Goal: Information Seeking & Learning: Learn about a topic

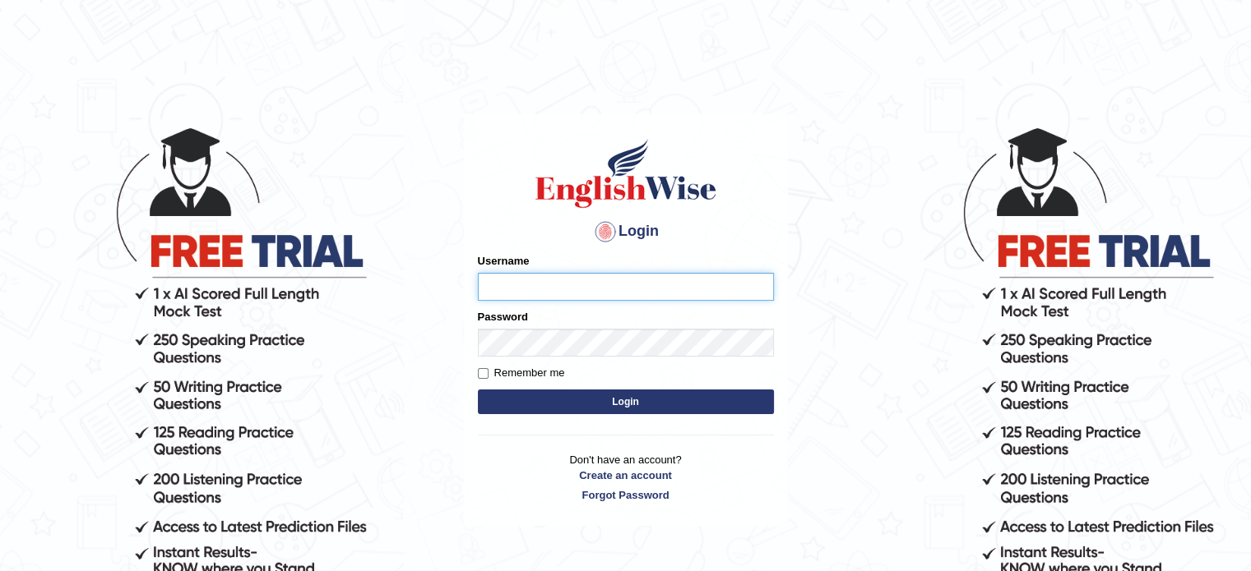
type input "Badmaarag"
click at [1201, 154] on body "Login Please fix the following errors: Username Badmaarag Password Remember me …" at bounding box center [625, 347] width 1251 height 571
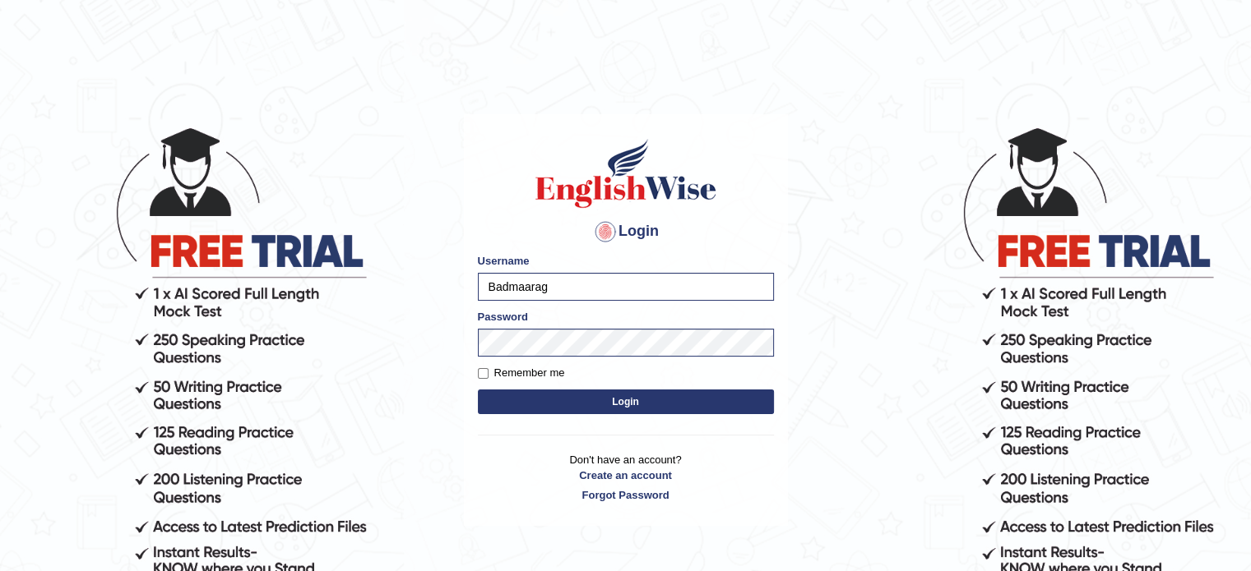
click at [733, 402] on button "Login" at bounding box center [626, 402] width 296 height 25
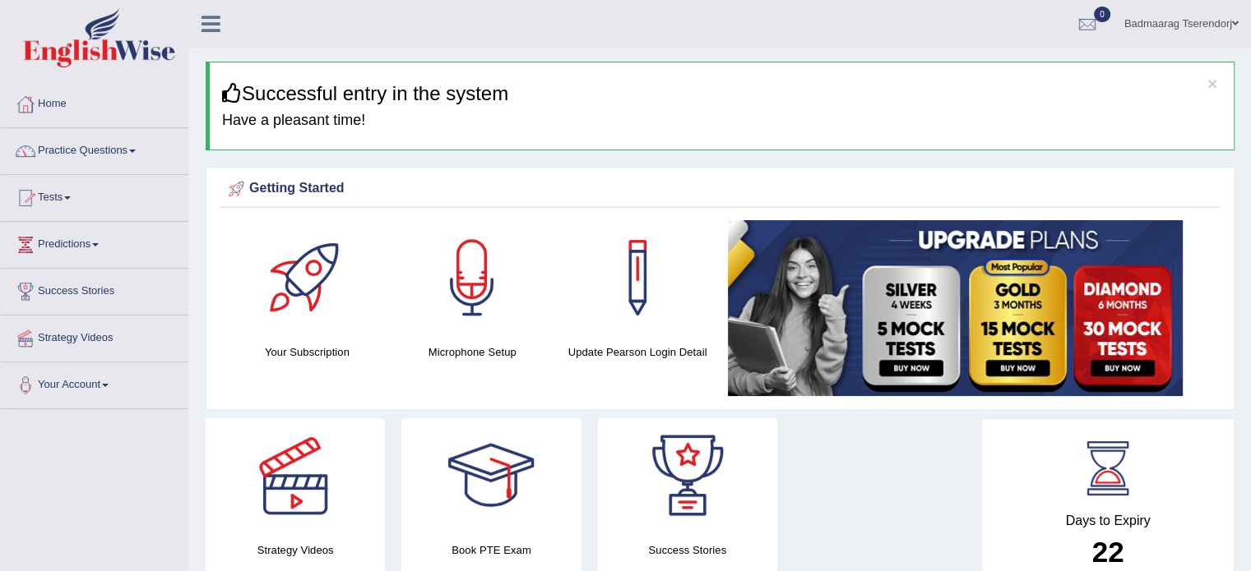
click at [133, 151] on link "Practice Questions" at bounding box center [94, 148] width 187 height 41
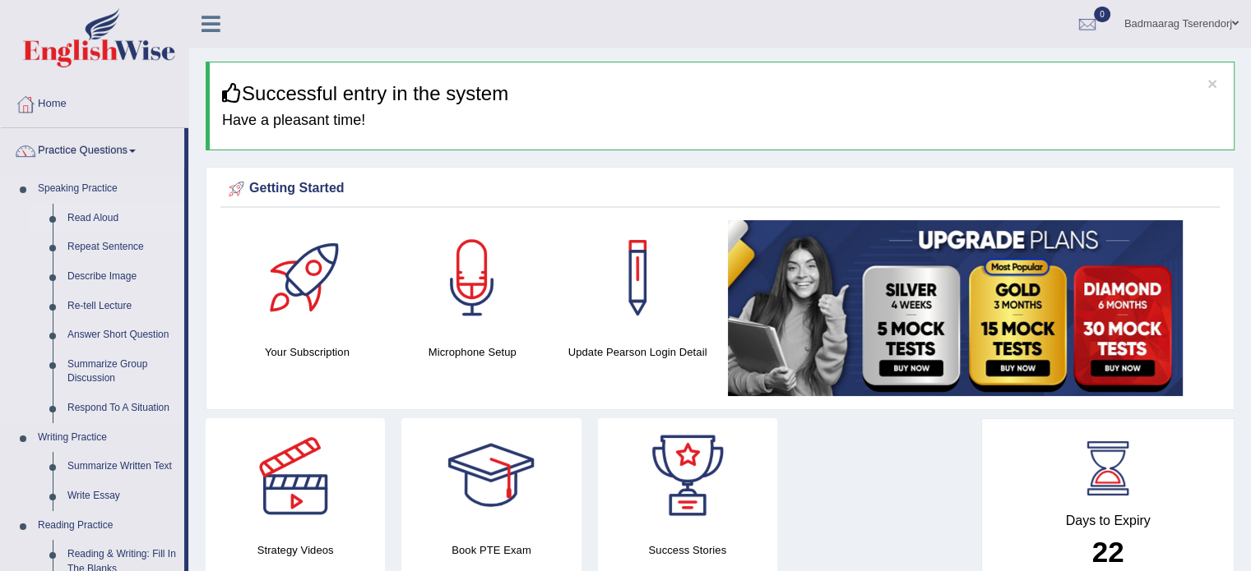
click at [110, 211] on link "Read Aloud" at bounding box center [122, 219] width 124 height 30
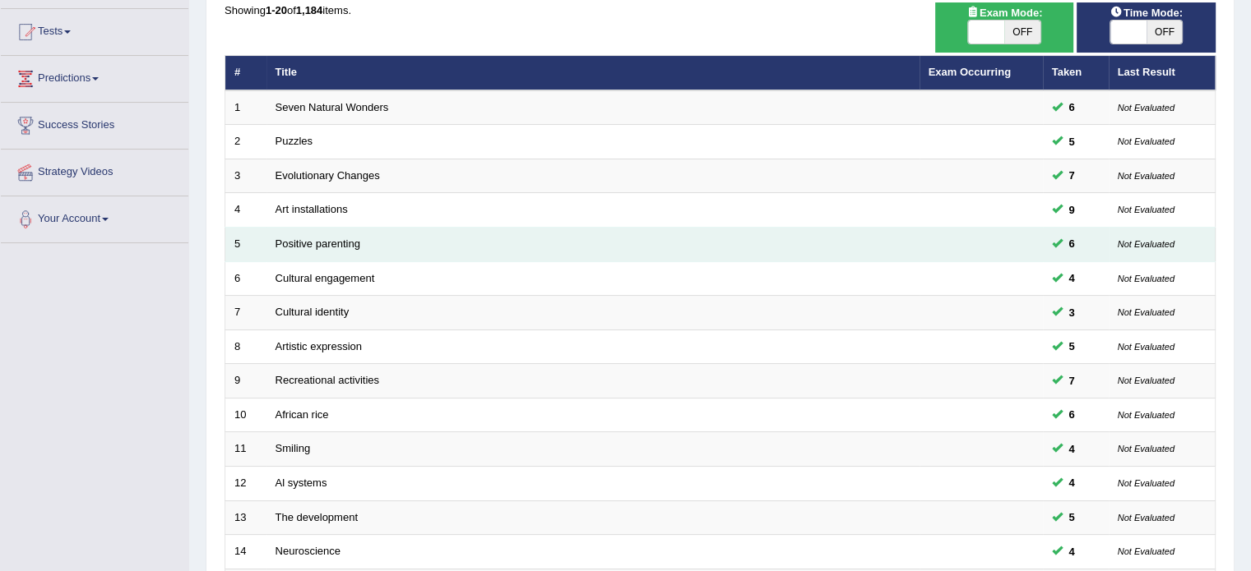
scroll to position [512, 0]
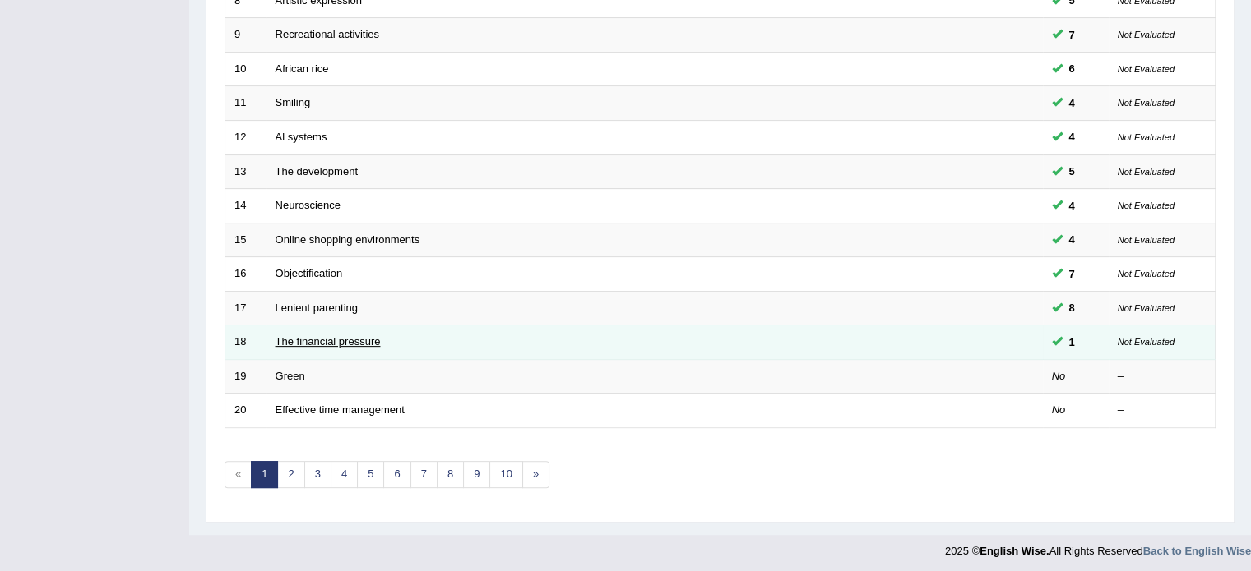
click at [357, 340] on link "The financial pressure" at bounding box center [327, 341] width 105 height 12
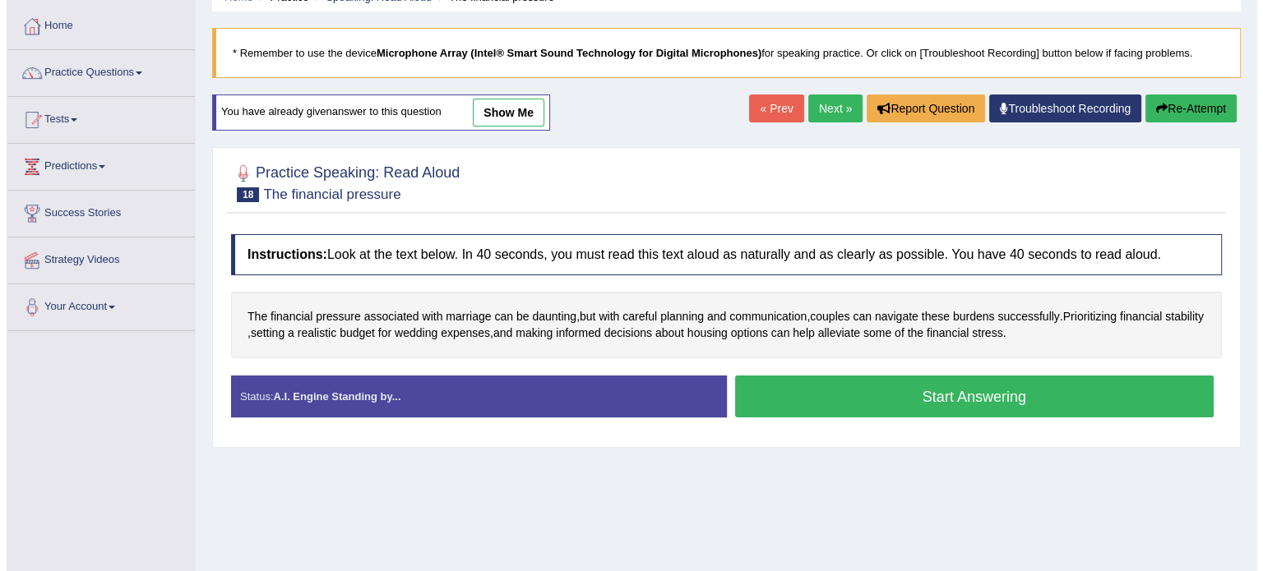
scroll to position [82, 0]
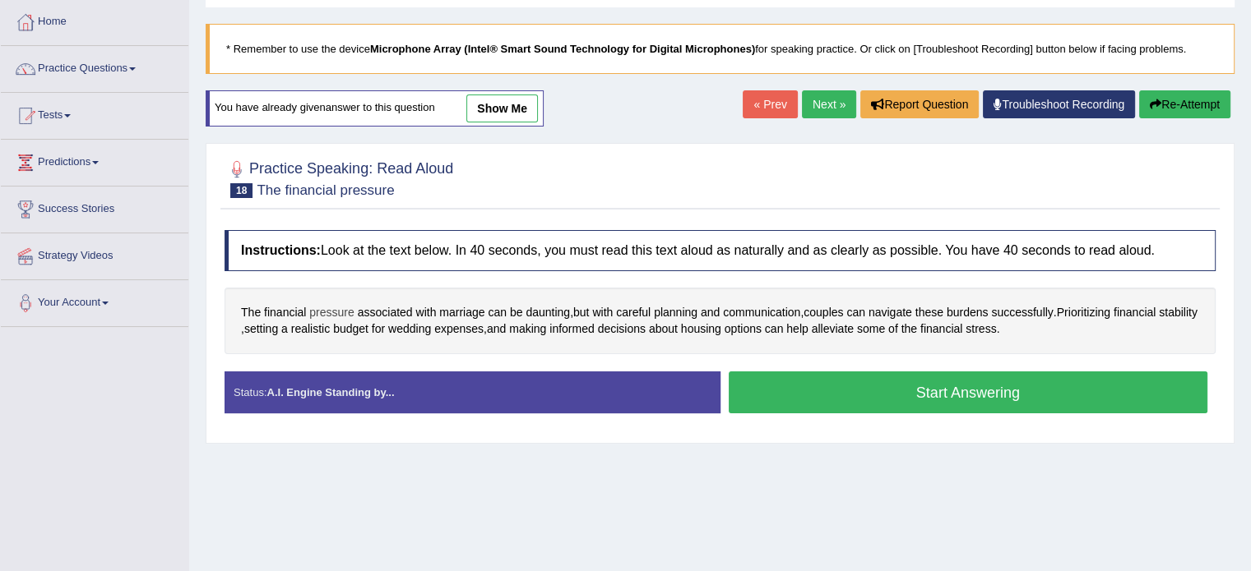
click at [335, 306] on span "pressure" at bounding box center [331, 312] width 44 height 17
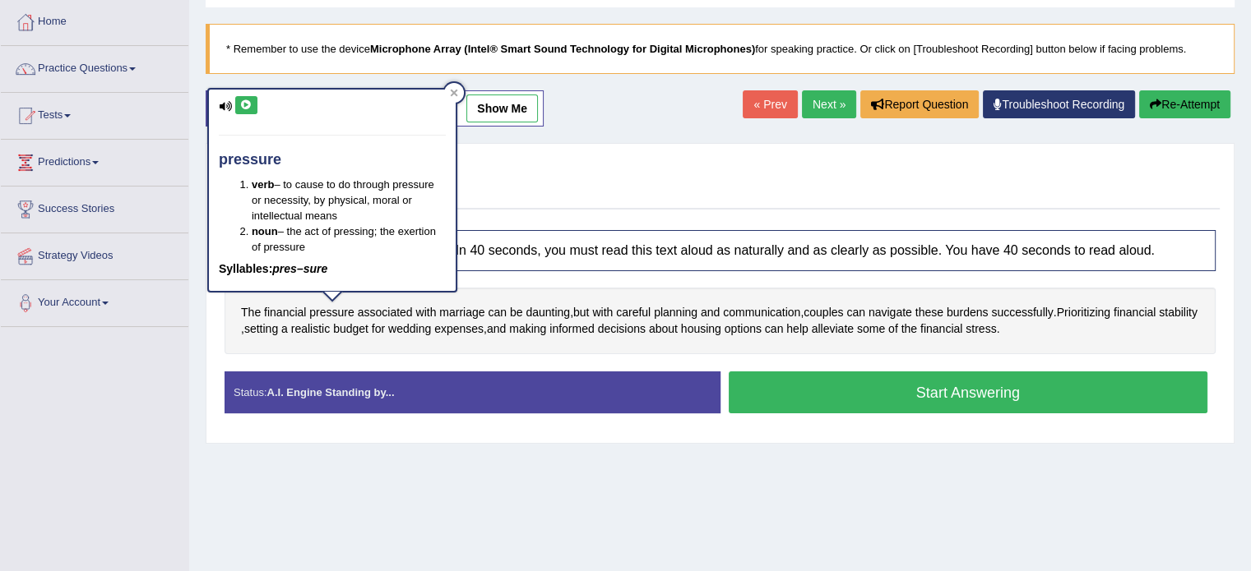
click at [244, 103] on icon at bounding box center [246, 105] width 12 height 10
click at [247, 102] on icon at bounding box center [246, 105] width 12 height 10
click at [451, 96] on div at bounding box center [454, 93] width 20 height 20
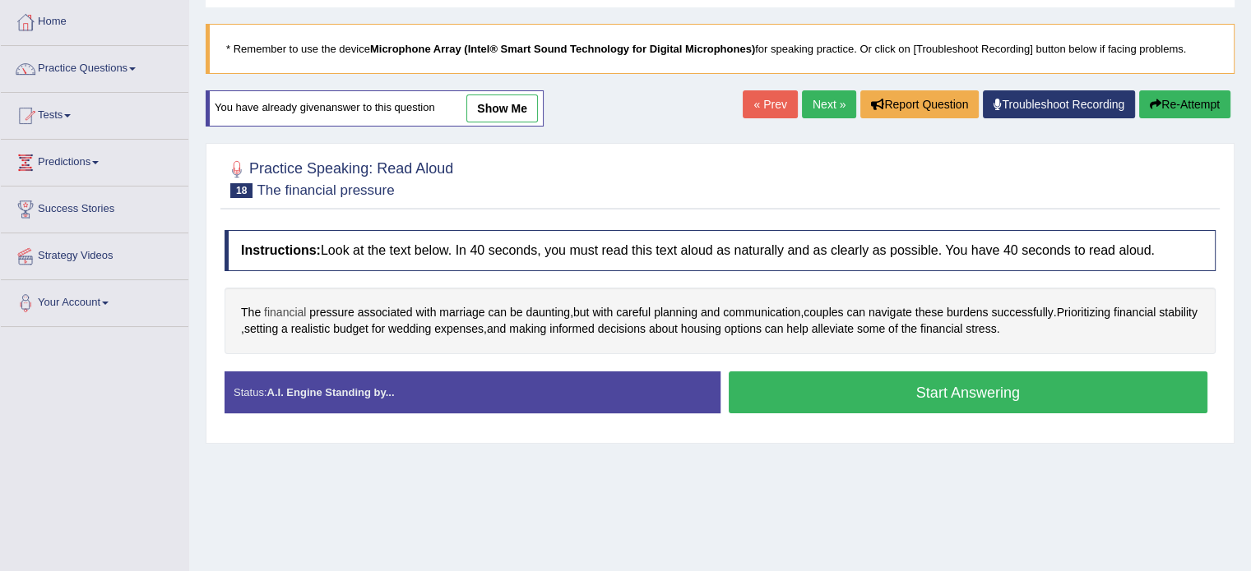
click at [283, 306] on span "financial" at bounding box center [285, 312] width 42 height 17
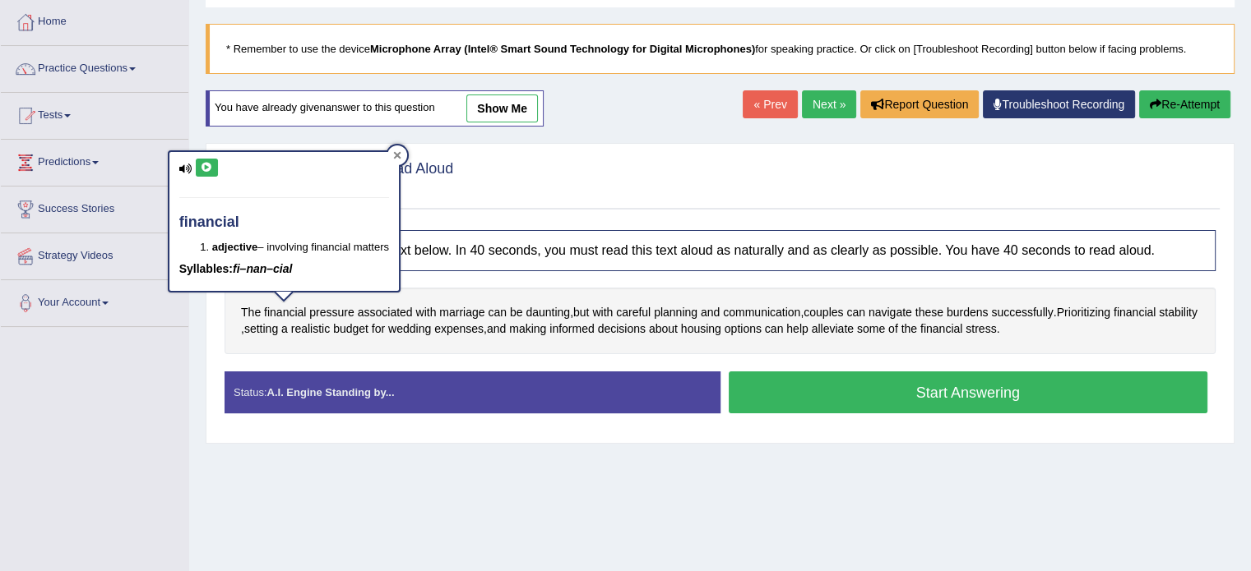
click at [401, 155] on icon at bounding box center [397, 155] width 8 height 8
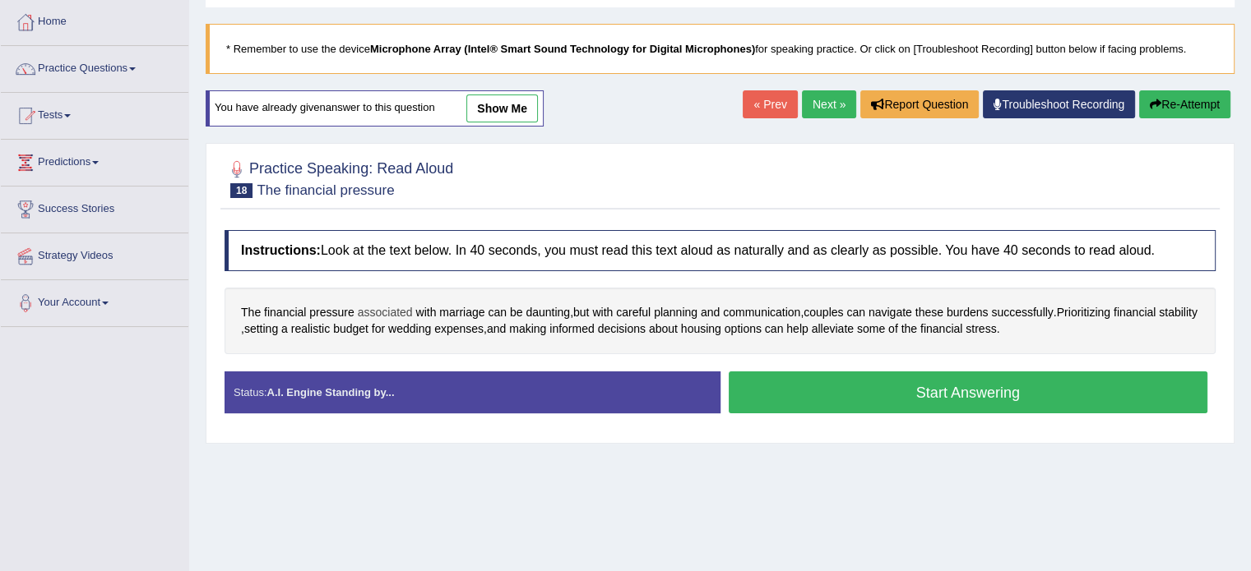
click at [377, 310] on span "associated" at bounding box center [385, 312] width 55 height 17
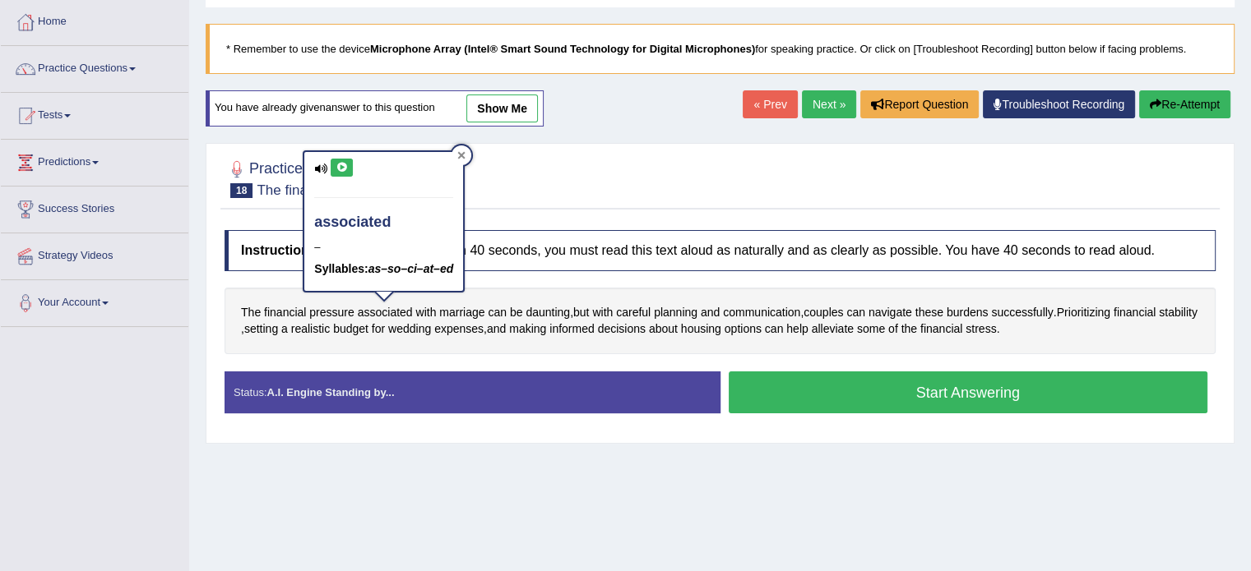
click at [459, 154] on div at bounding box center [461, 156] width 20 height 20
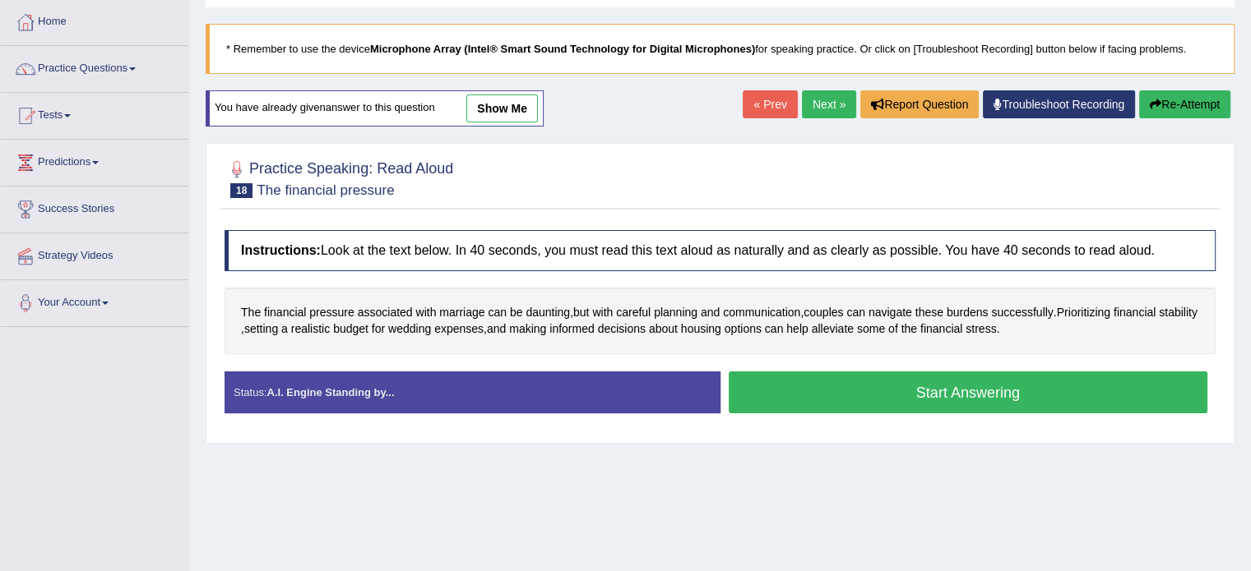
click at [791, 393] on button "Start Answering" at bounding box center [968, 393] width 479 height 42
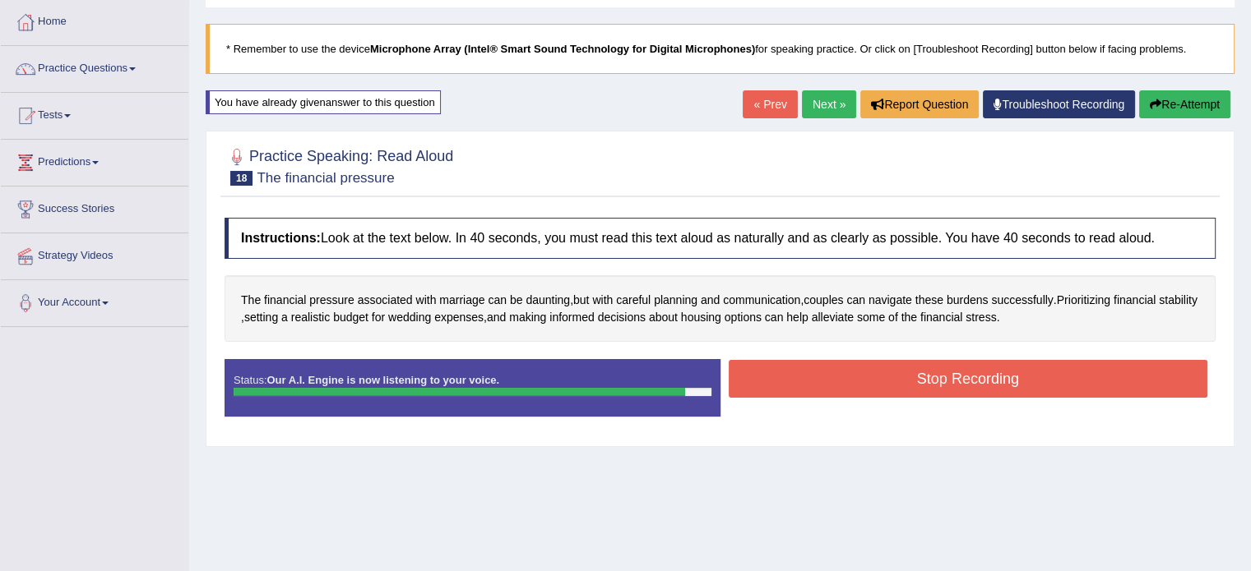
click at [865, 377] on button "Stop Recording" at bounding box center [968, 379] width 479 height 38
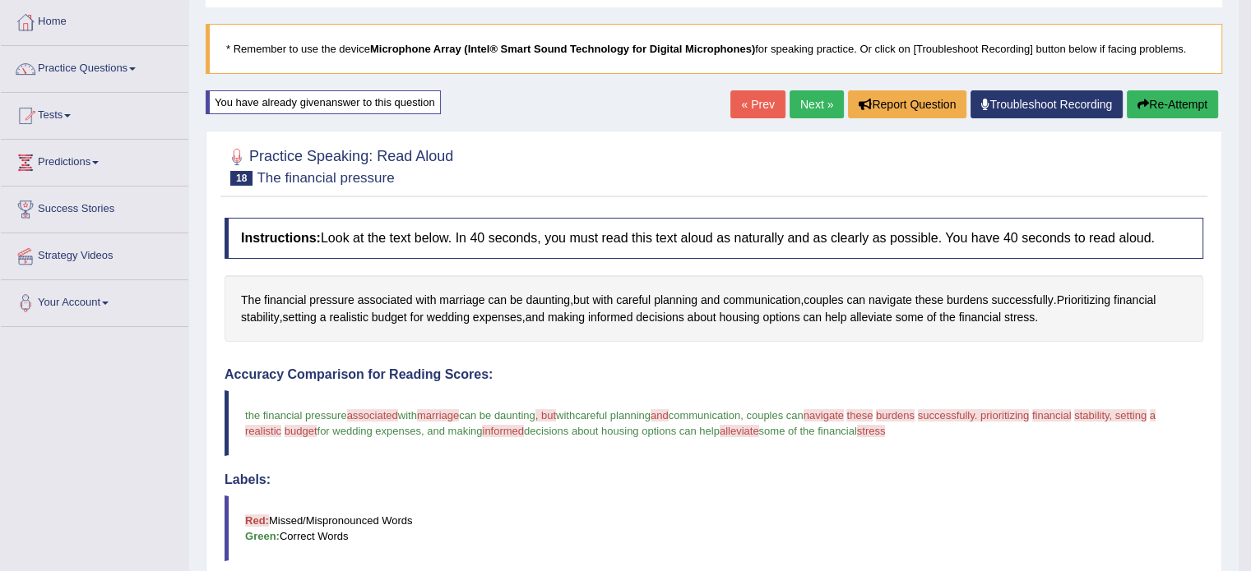
click at [1156, 103] on button "Re-Attempt" at bounding box center [1171, 104] width 91 height 28
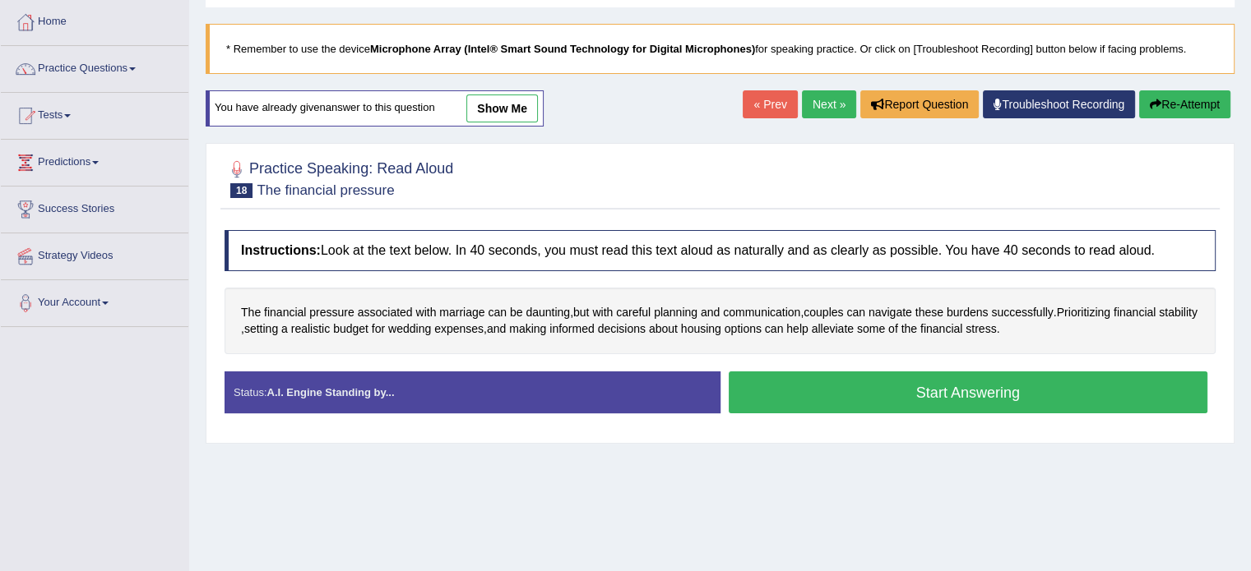
click at [900, 395] on button "Start Answering" at bounding box center [968, 393] width 479 height 42
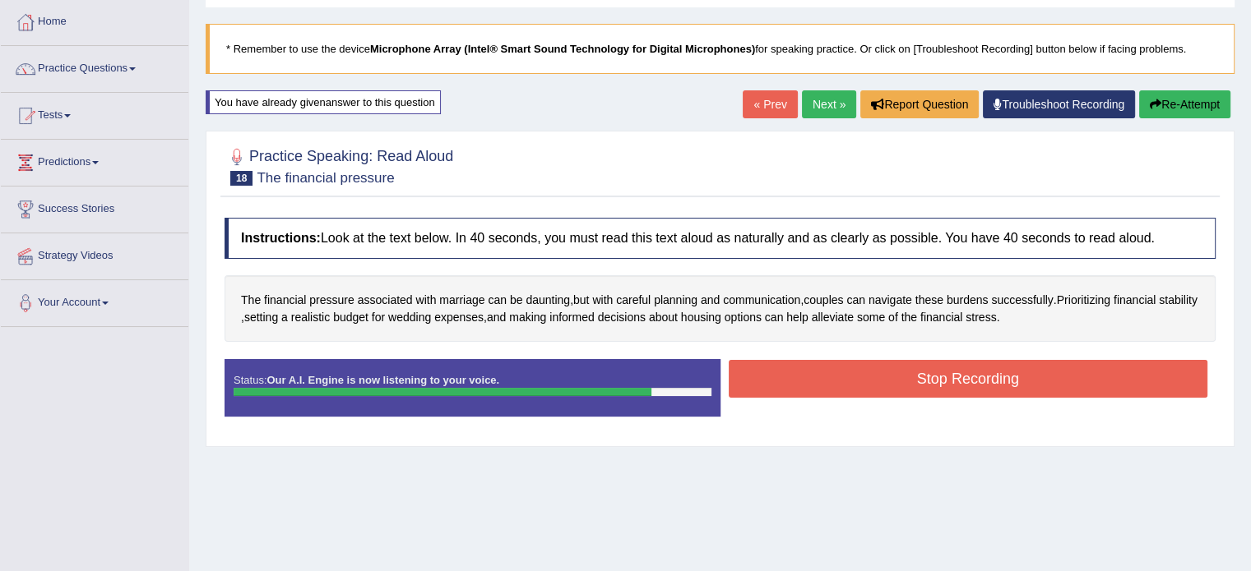
click at [937, 381] on button "Stop Recording" at bounding box center [968, 379] width 479 height 38
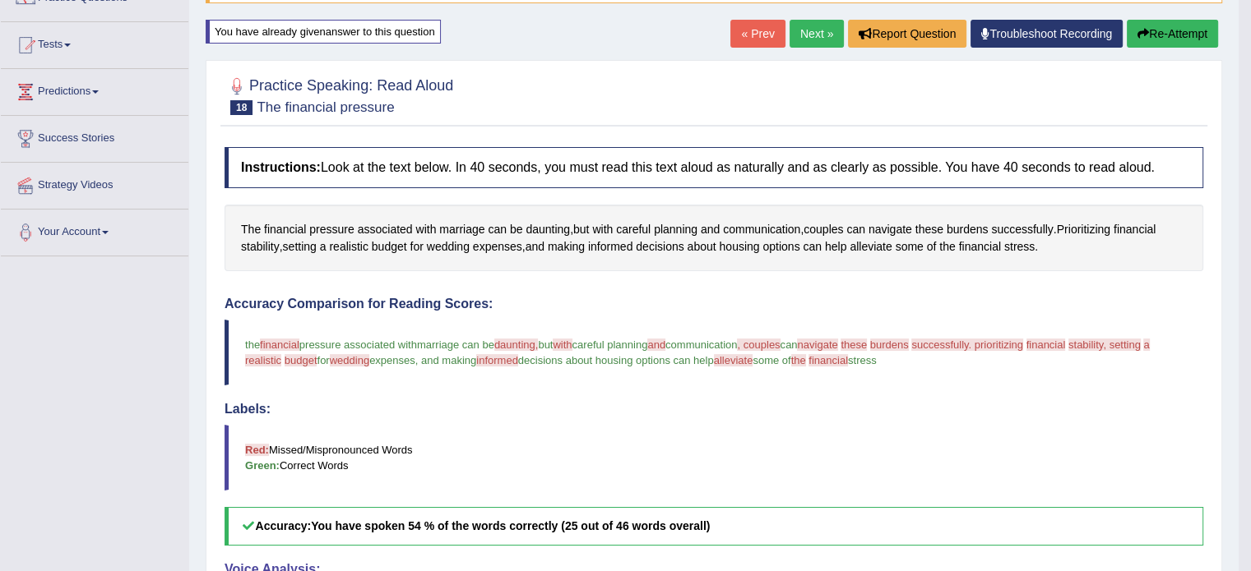
scroll to position [99, 0]
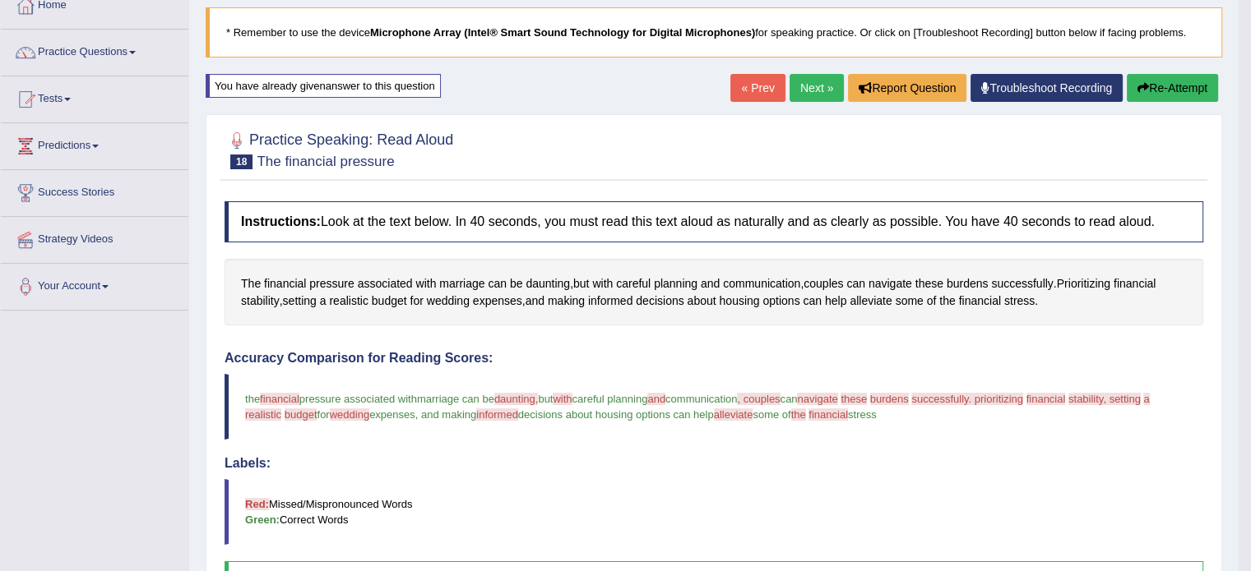
click at [1163, 81] on button "Re-Attempt" at bounding box center [1171, 88] width 91 height 28
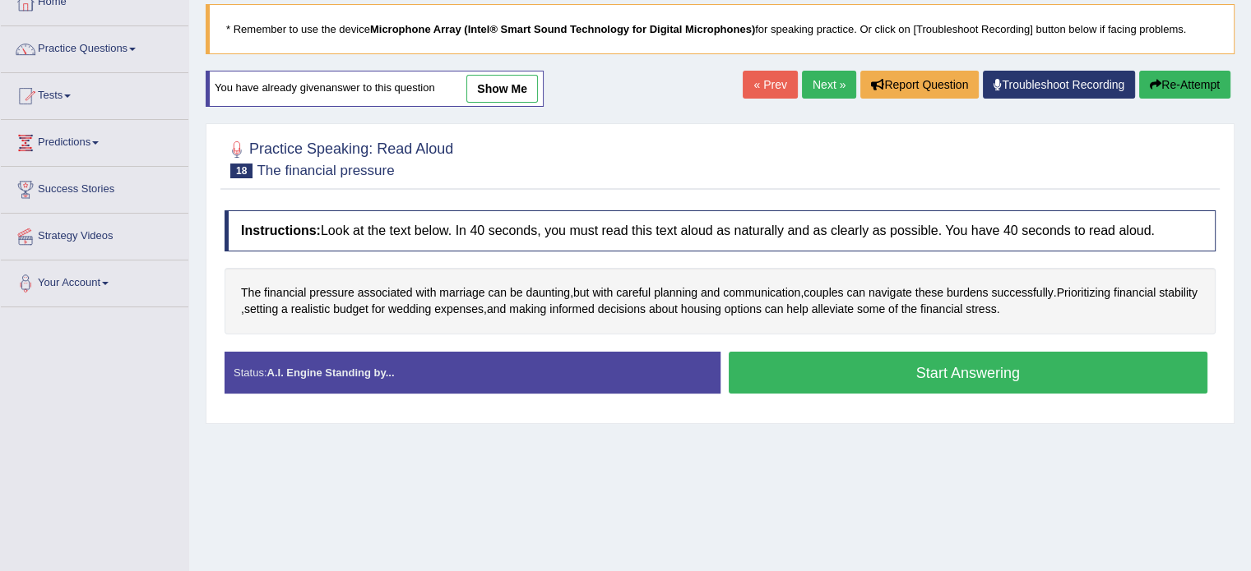
scroll to position [99, 0]
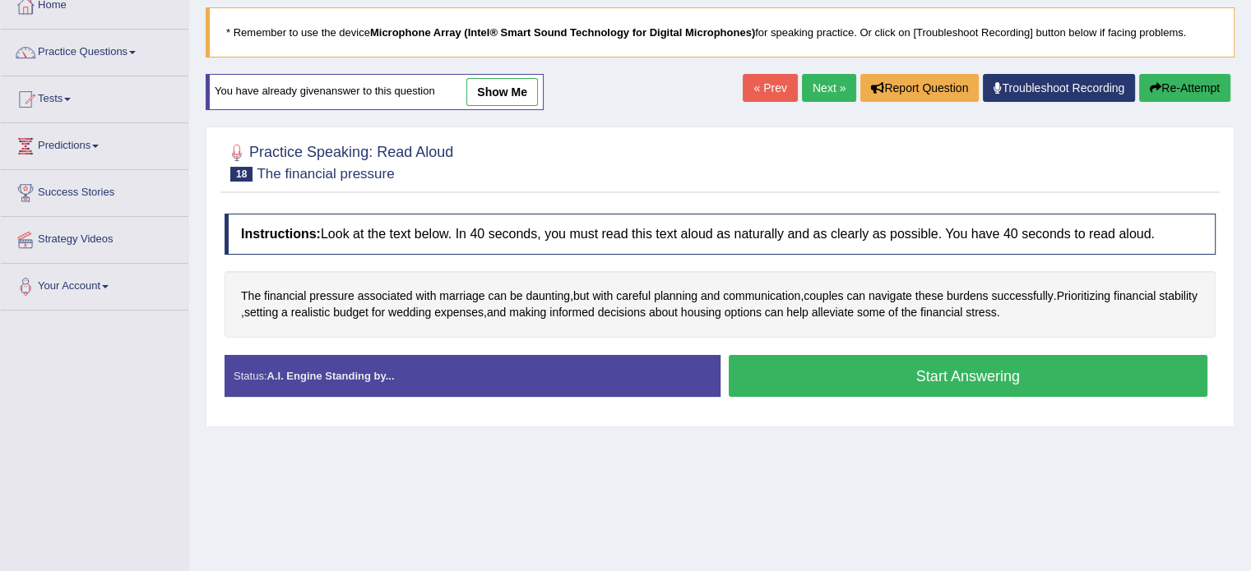
click at [891, 366] on button "Start Answering" at bounding box center [968, 376] width 479 height 42
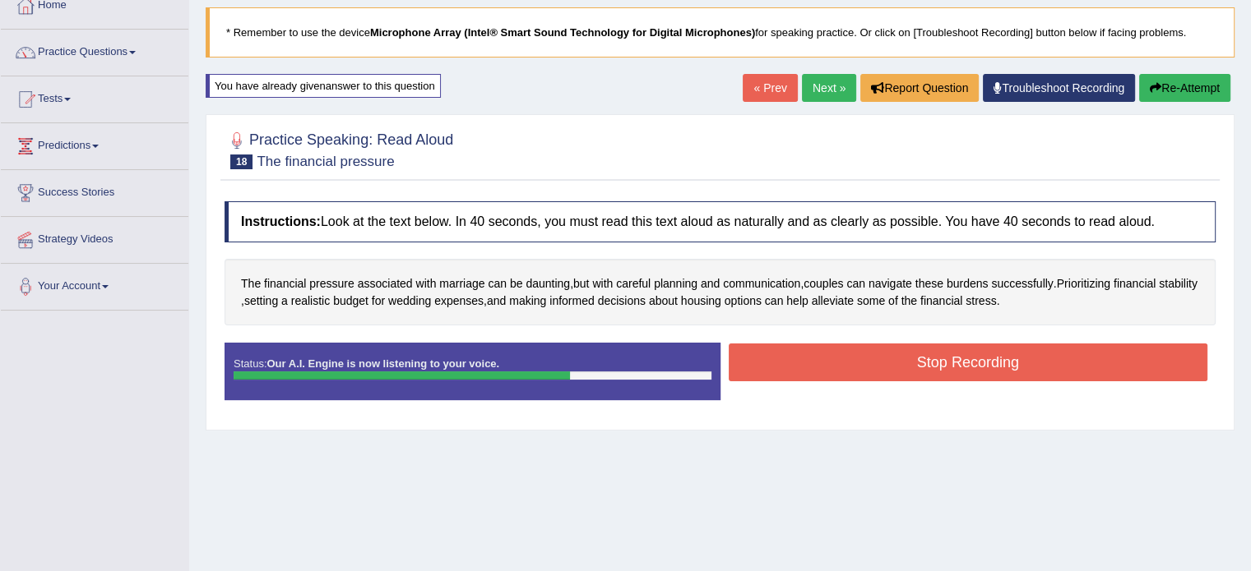
click at [898, 363] on button "Stop Recording" at bounding box center [968, 363] width 479 height 38
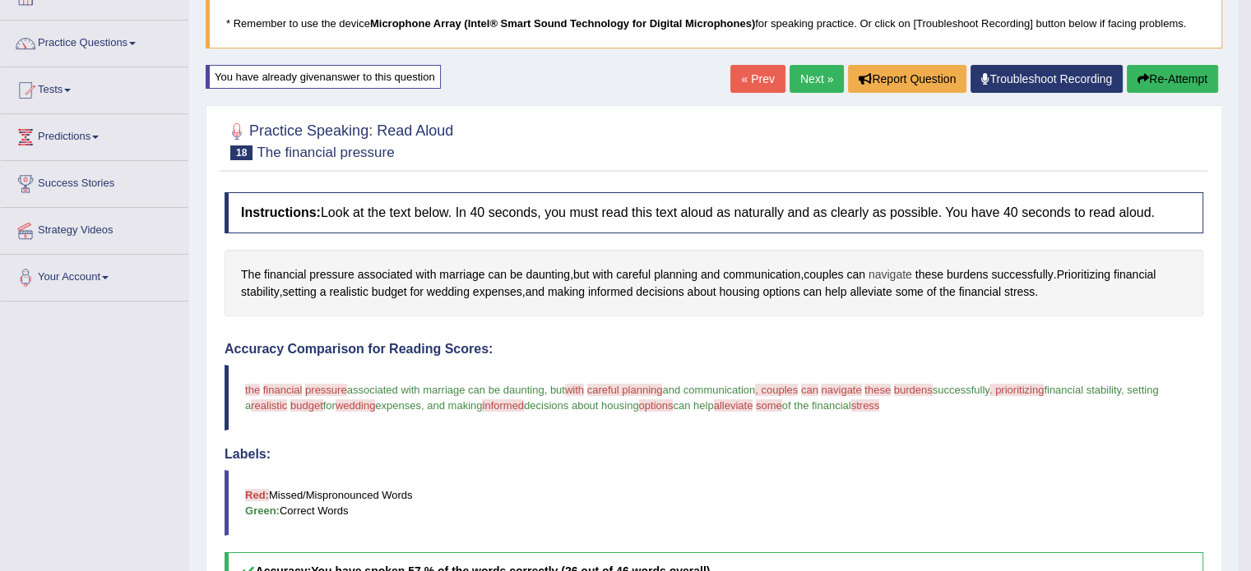
scroll to position [16, 0]
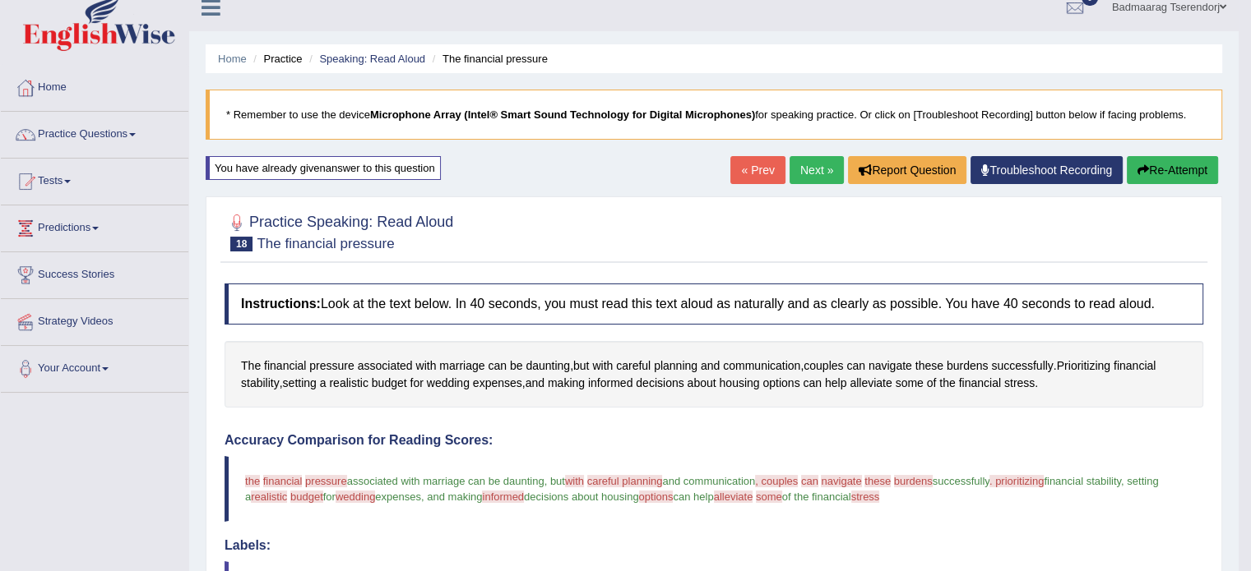
click at [1160, 171] on button "Re-Attempt" at bounding box center [1171, 170] width 91 height 28
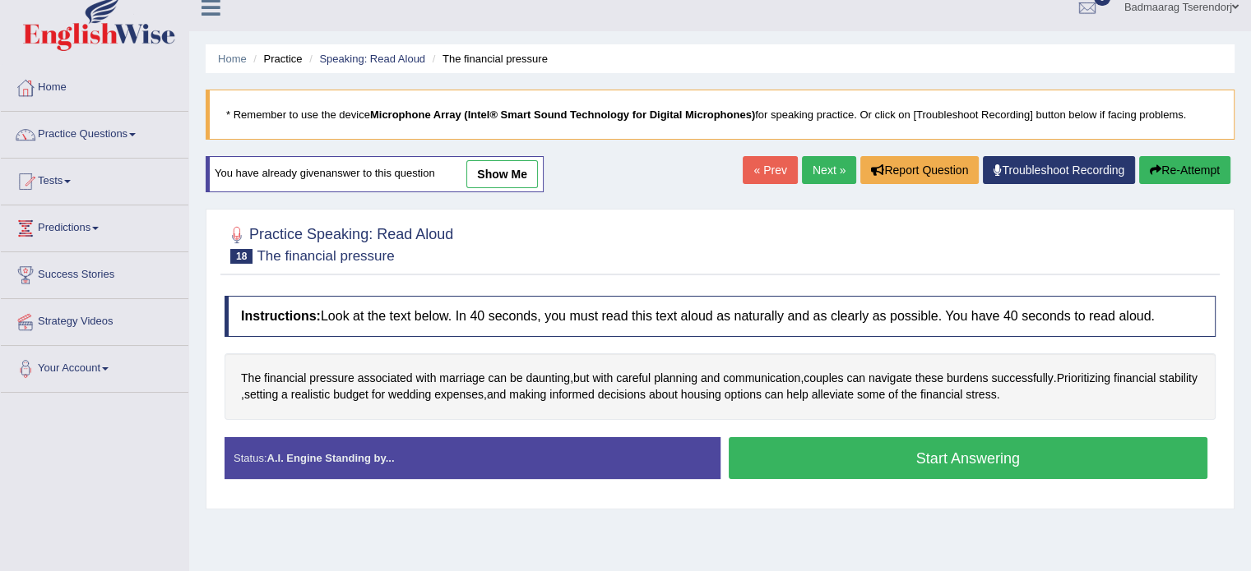
click at [849, 446] on button "Start Answering" at bounding box center [968, 458] width 479 height 42
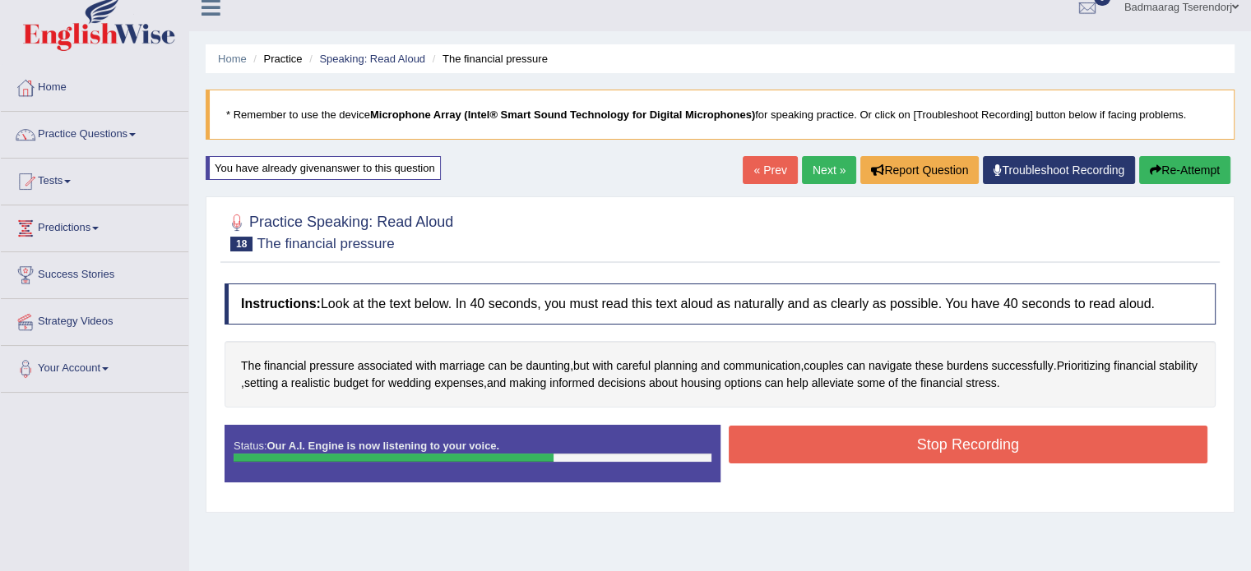
click at [872, 443] on button "Stop Recording" at bounding box center [968, 445] width 479 height 38
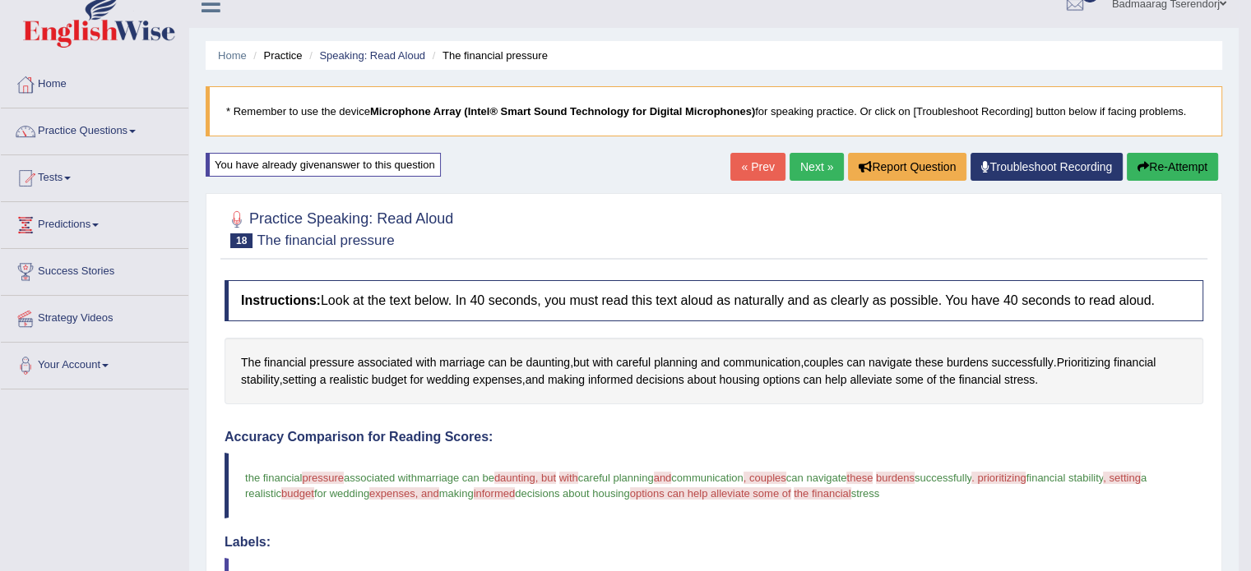
scroll to position [16, 0]
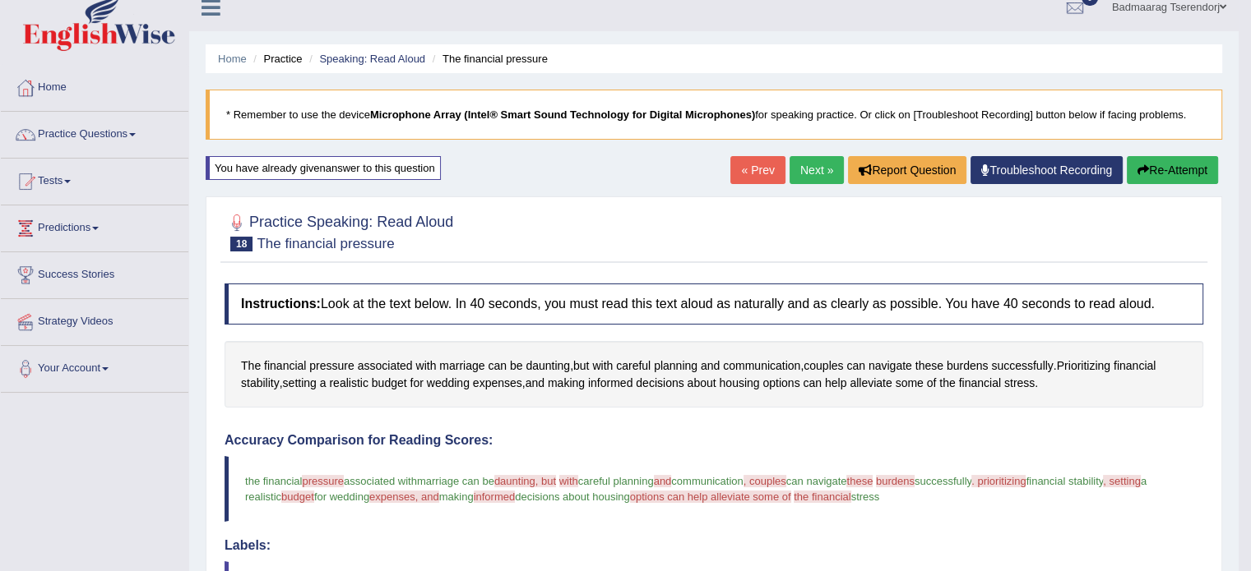
click at [1199, 167] on button "Re-Attempt" at bounding box center [1171, 170] width 91 height 28
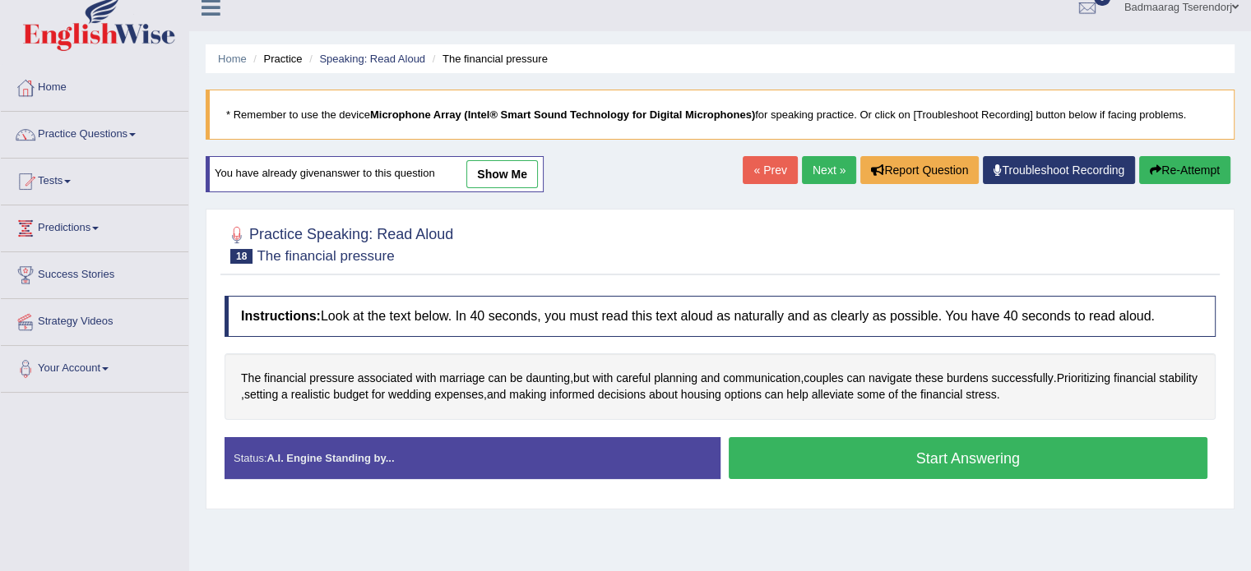
click at [1029, 462] on button "Start Answering" at bounding box center [968, 458] width 479 height 42
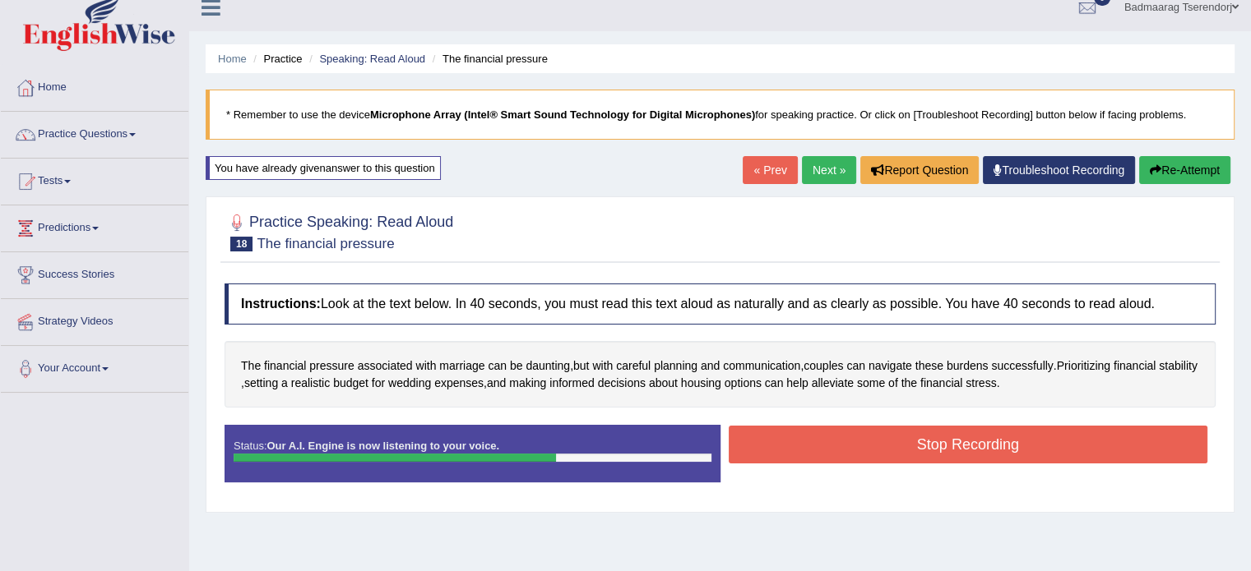
click at [1015, 434] on button "Stop Recording" at bounding box center [968, 445] width 479 height 38
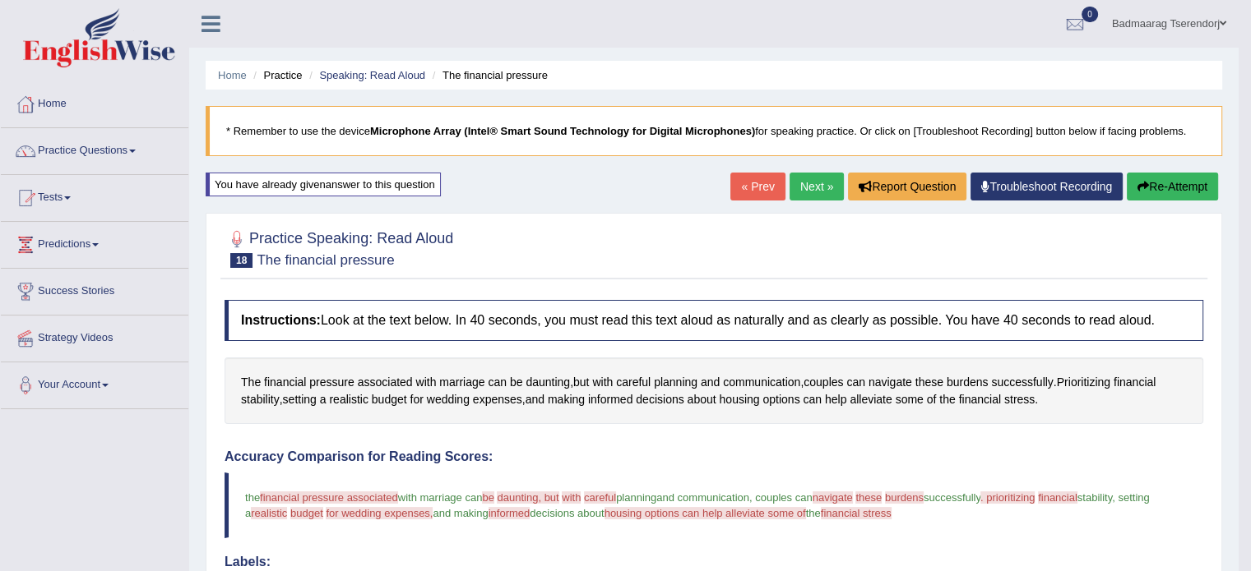
click at [806, 180] on link "Next »" at bounding box center [816, 187] width 54 height 28
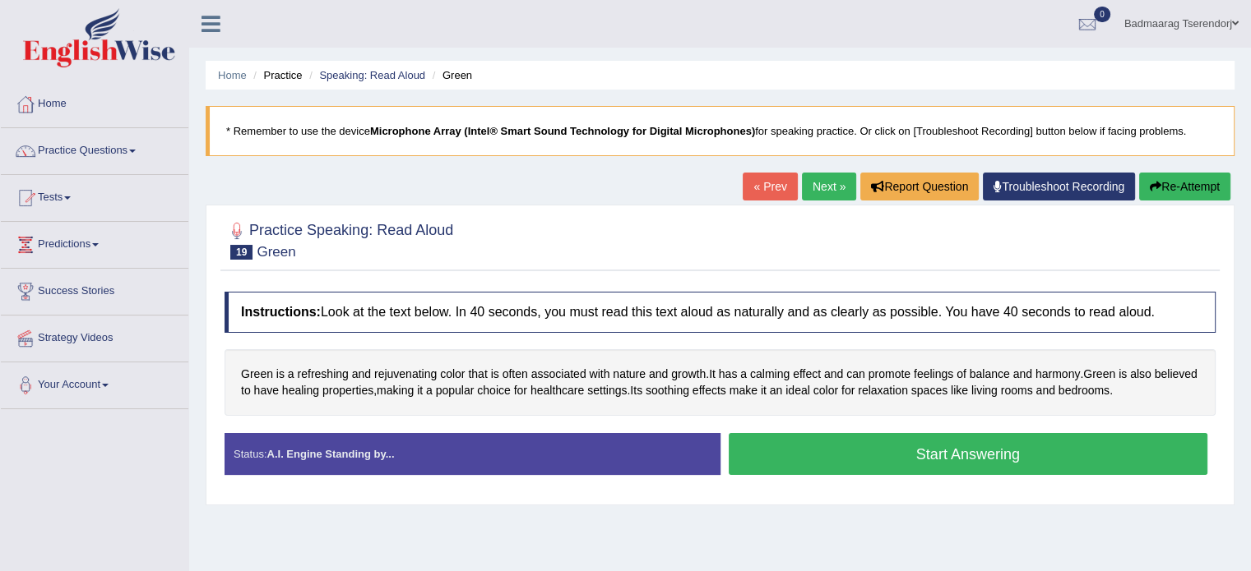
click at [856, 451] on button "Start Answering" at bounding box center [968, 454] width 479 height 42
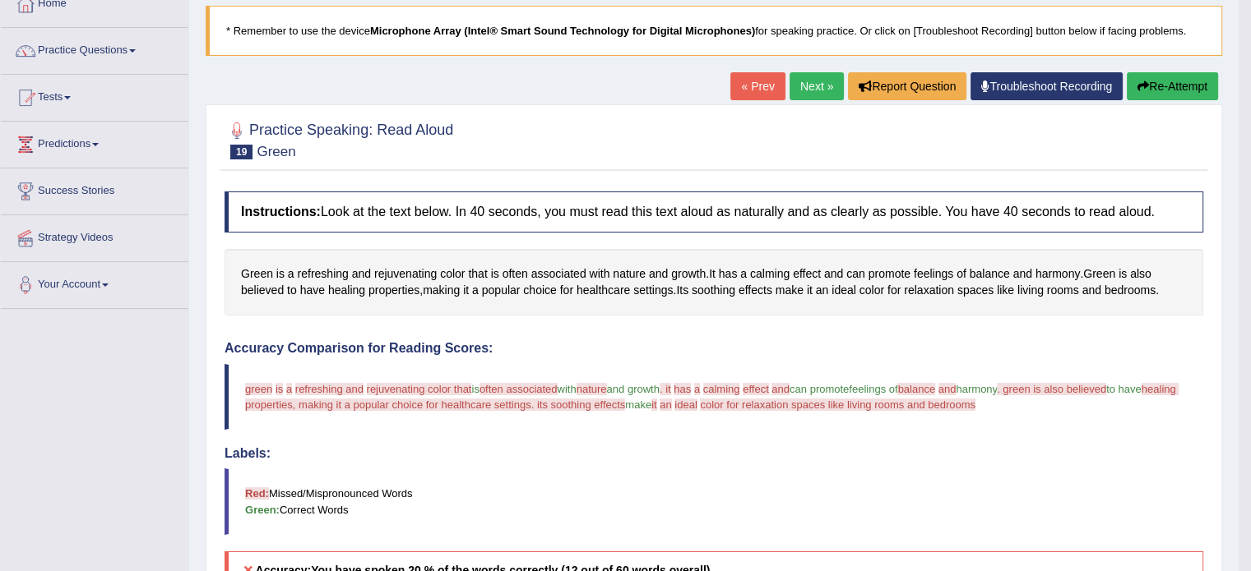
scroll to position [90, 0]
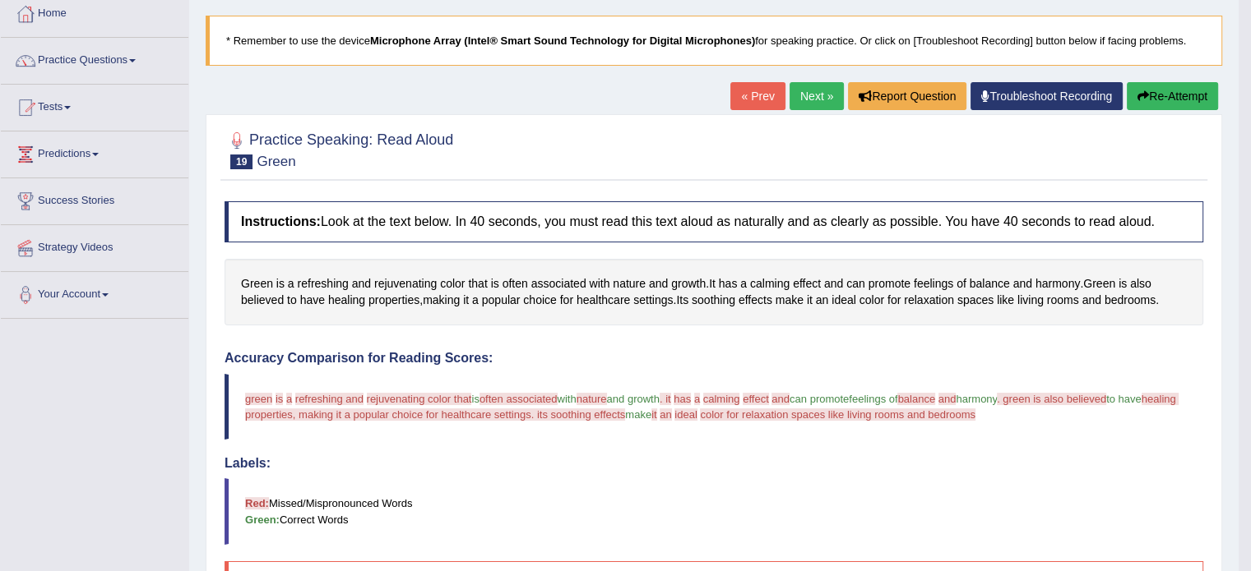
click at [1177, 99] on button "Re-Attempt" at bounding box center [1171, 96] width 91 height 28
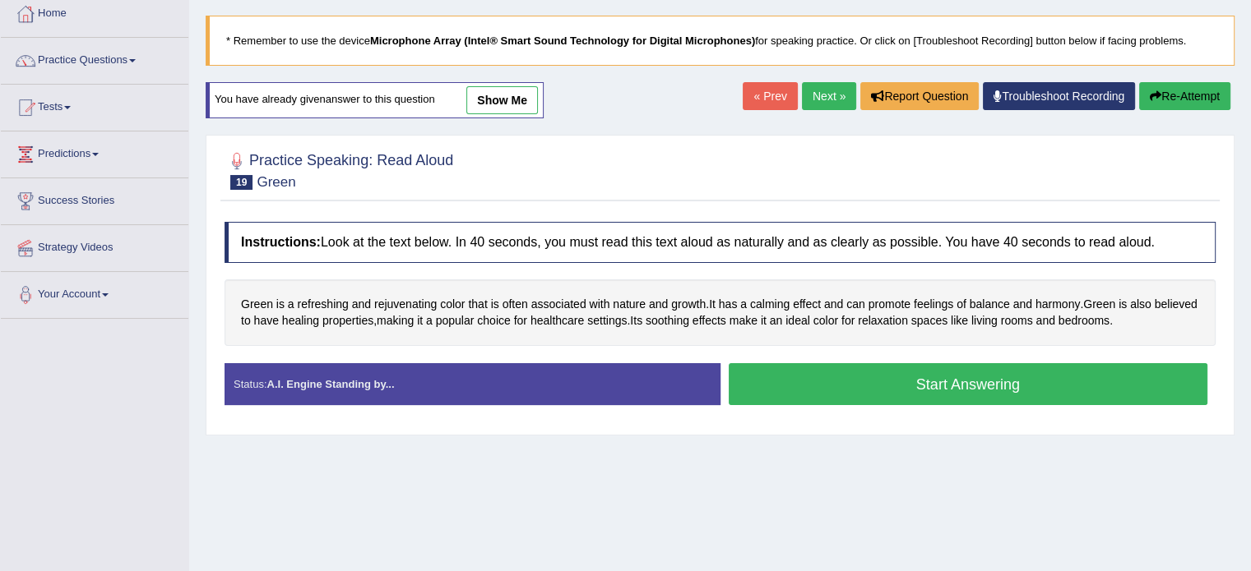
click at [1071, 385] on button "Start Answering" at bounding box center [968, 384] width 479 height 42
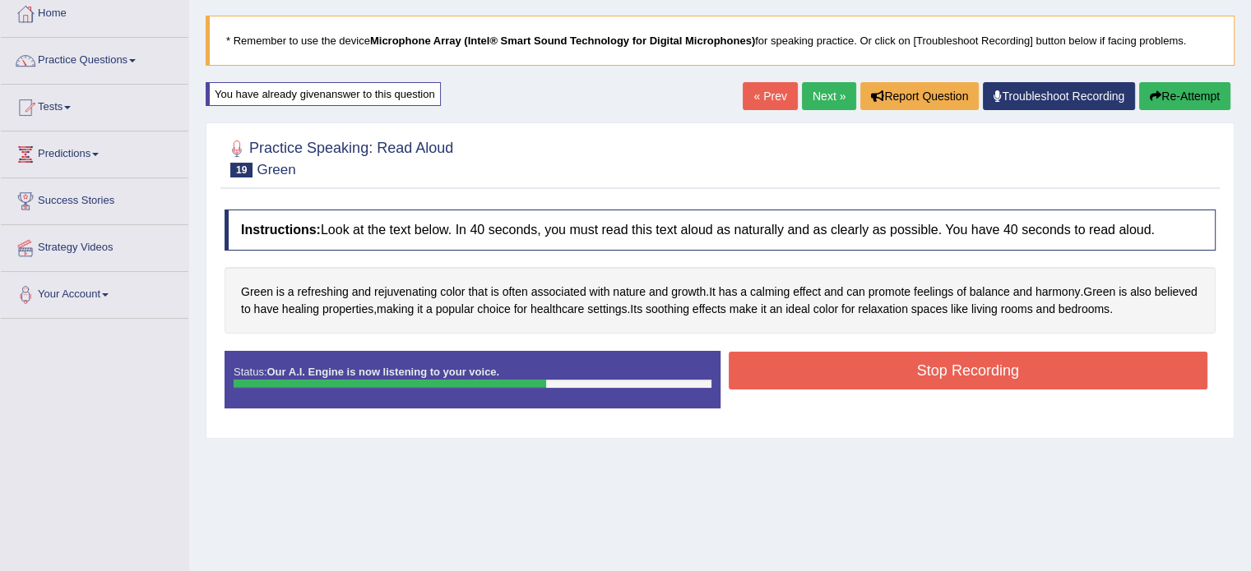
click at [1105, 360] on button "Stop Recording" at bounding box center [968, 371] width 479 height 38
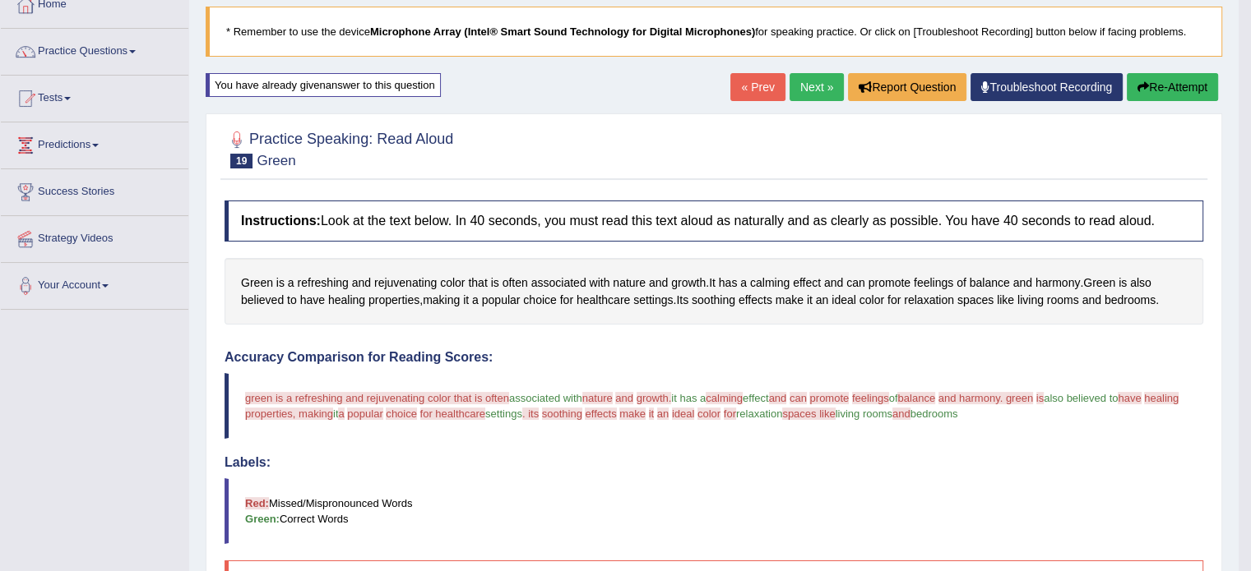
scroll to position [99, 0]
click at [1191, 76] on button "Re-Attempt" at bounding box center [1171, 88] width 91 height 28
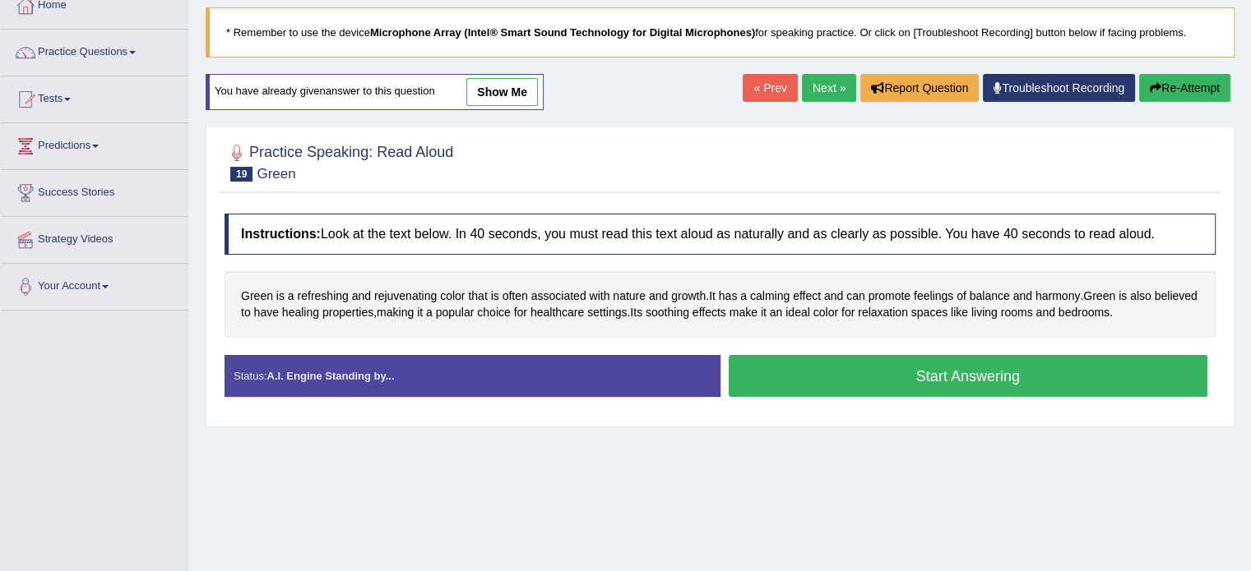
click at [1111, 377] on button "Start Answering" at bounding box center [968, 376] width 479 height 42
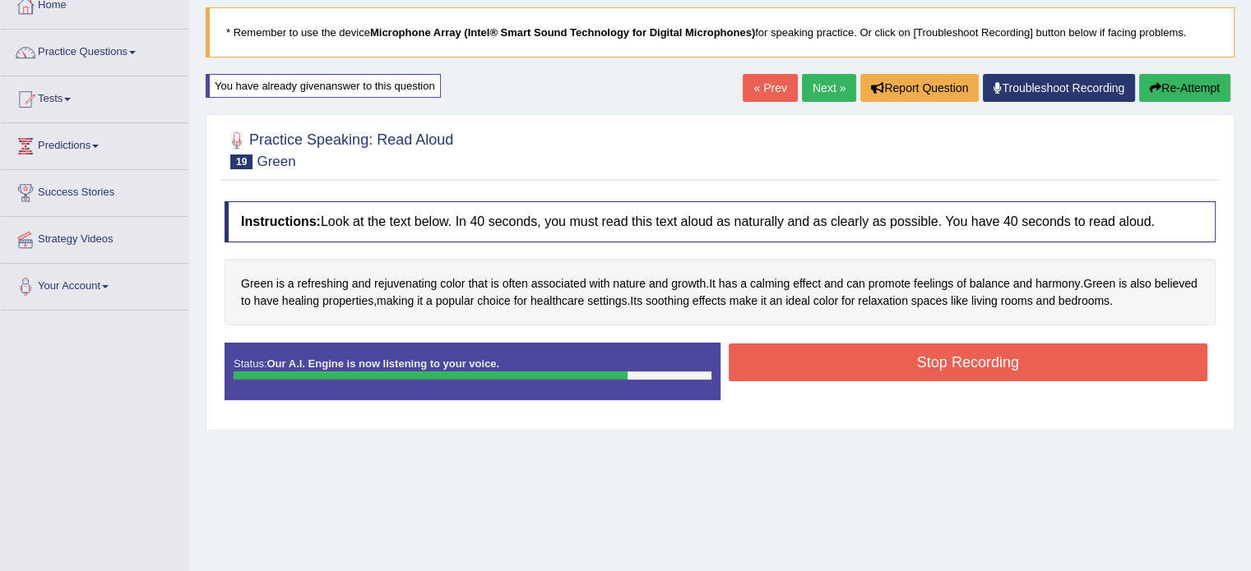
click at [1088, 368] on button "Stop Recording" at bounding box center [968, 363] width 479 height 38
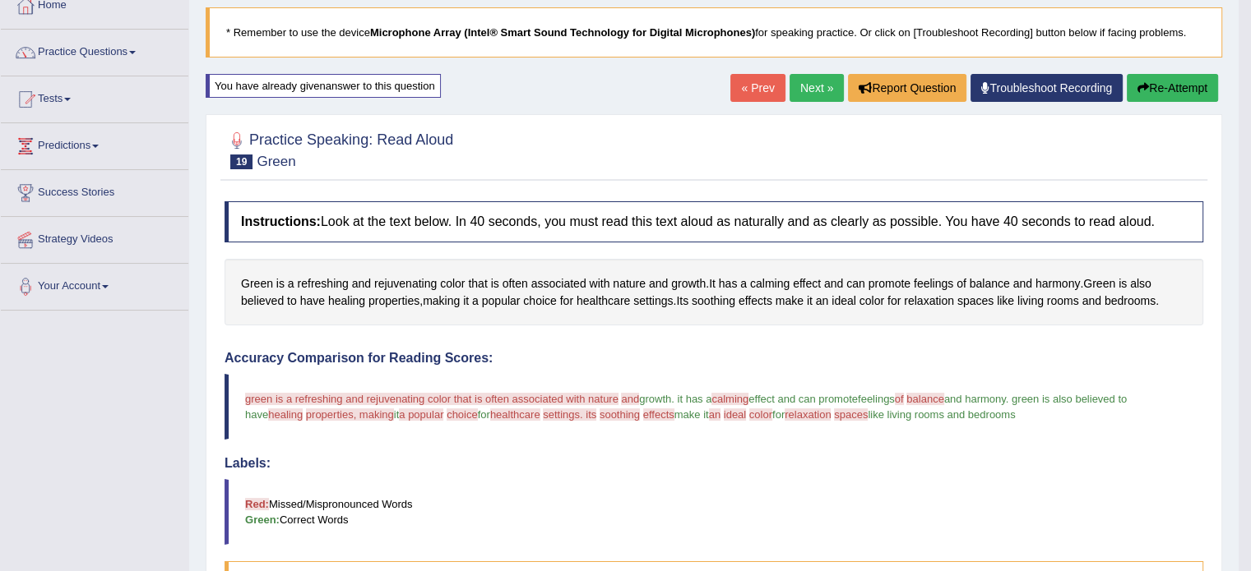
click at [1174, 87] on button "Re-Attempt" at bounding box center [1171, 88] width 91 height 28
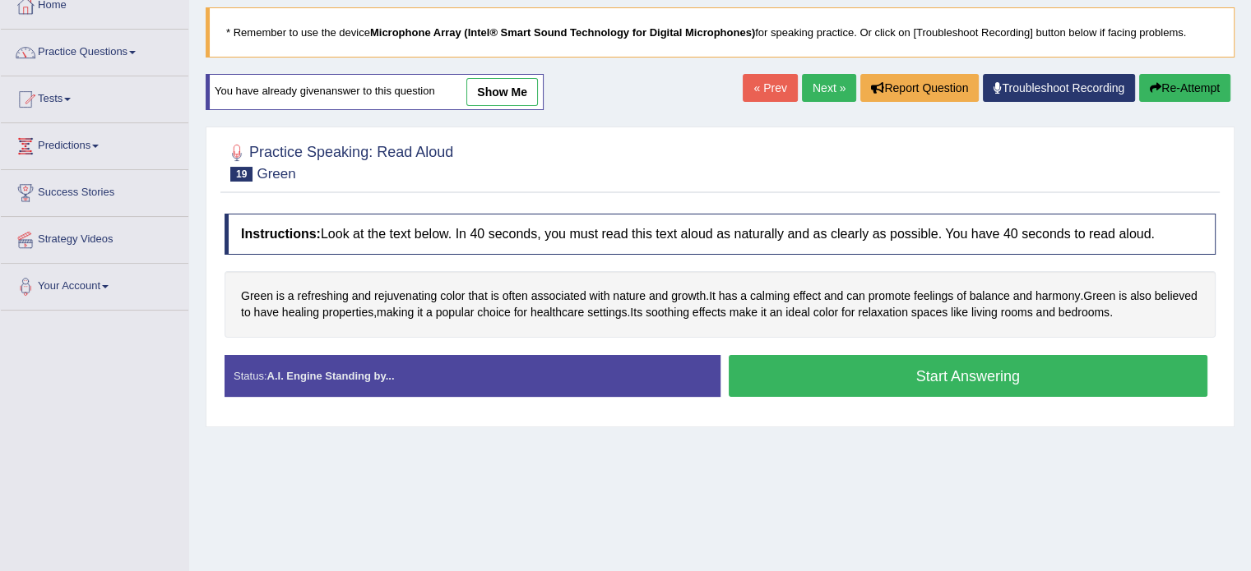
click at [909, 377] on button "Start Answering" at bounding box center [968, 376] width 479 height 42
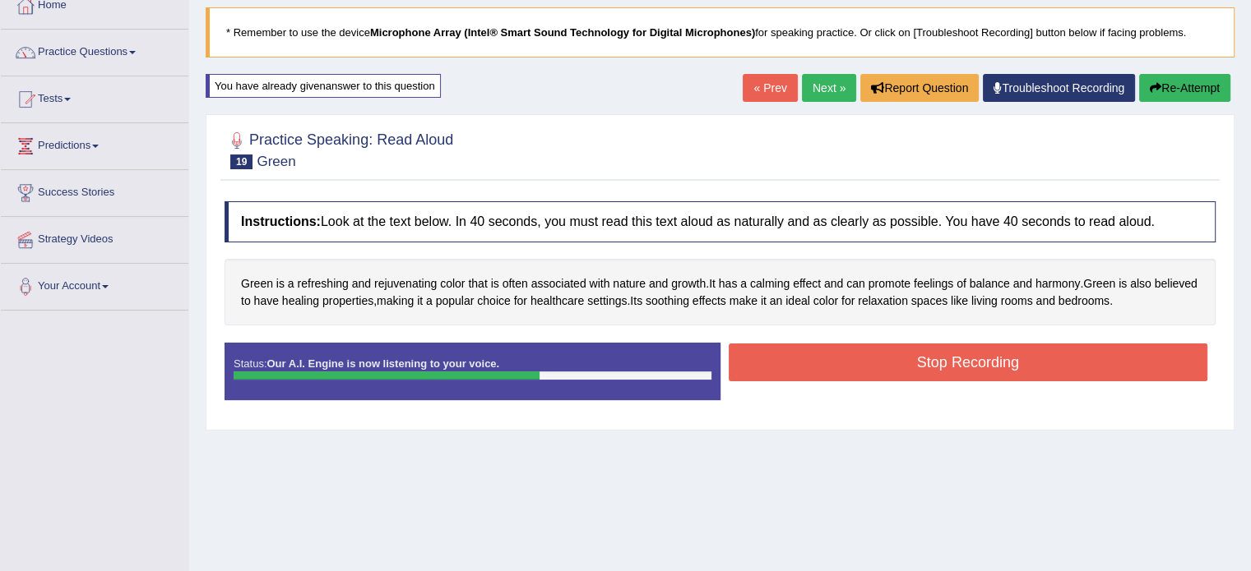
click at [886, 359] on button "Stop Recording" at bounding box center [968, 363] width 479 height 38
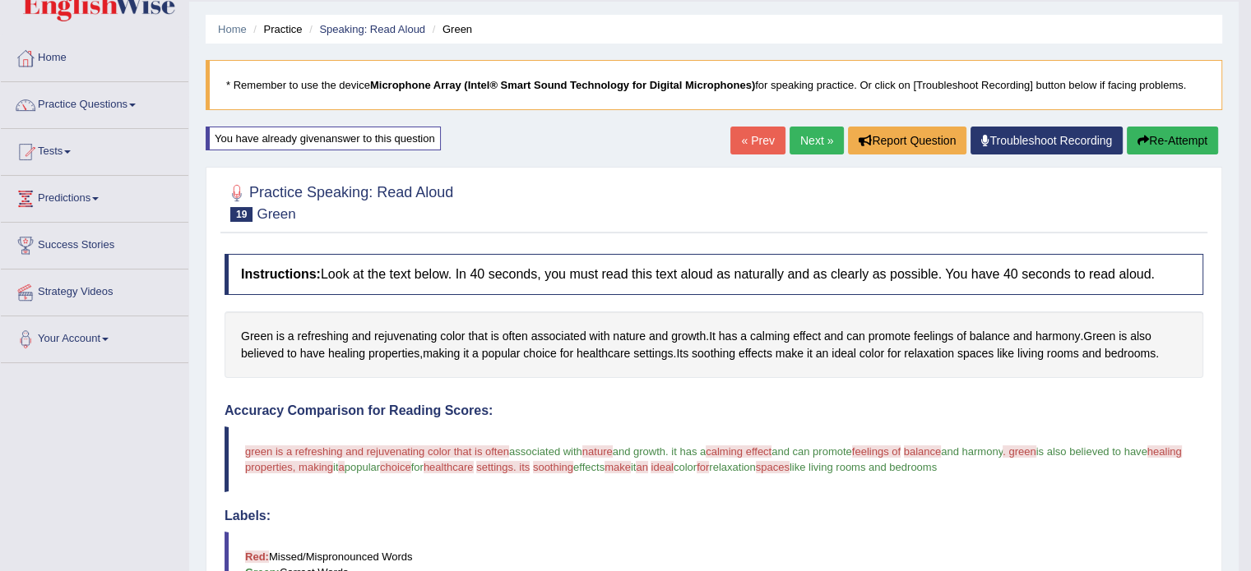
scroll to position [99, 0]
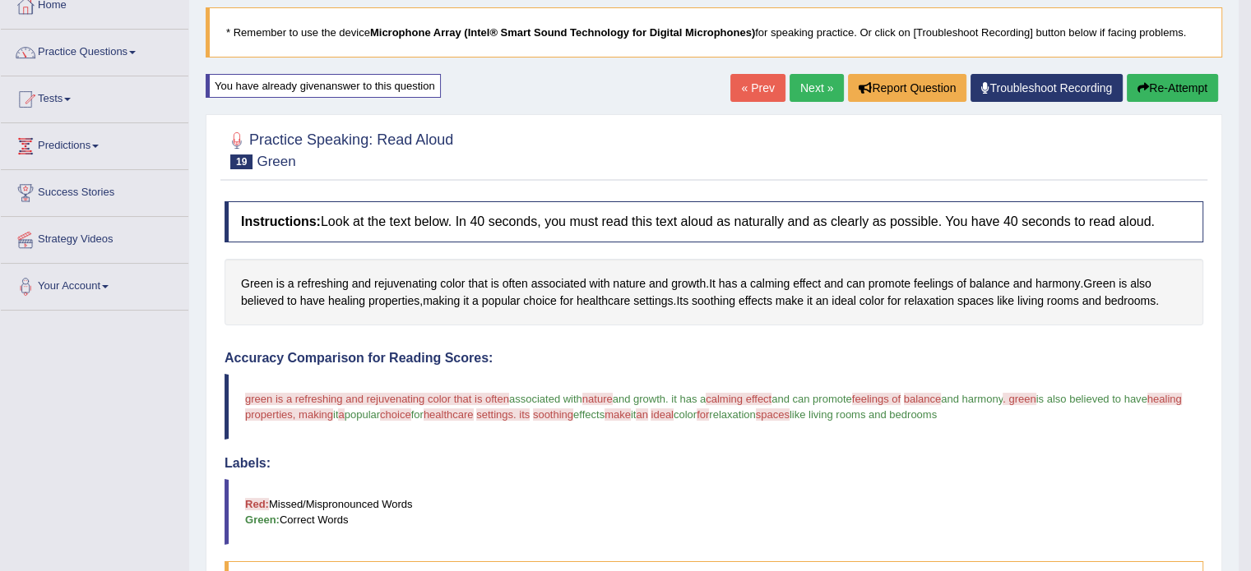
click at [1168, 85] on button "Re-Attempt" at bounding box center [1171, 88] width 91 height 28
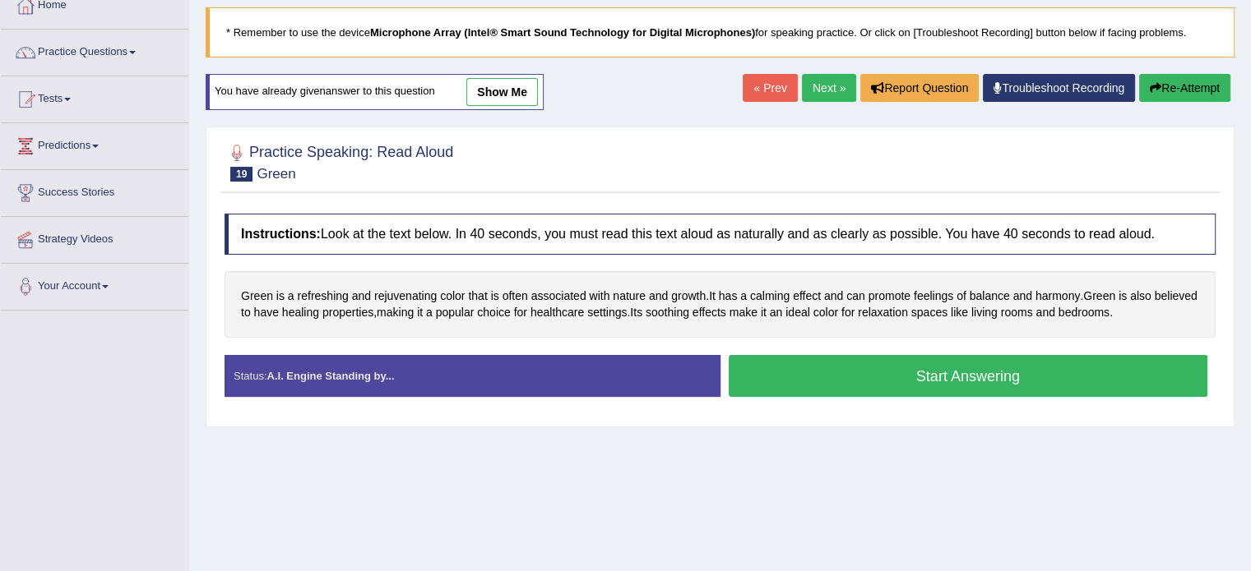
click at [911, 374] on button "Start Answering" at bounding box center [968, 376] width 479 height 42
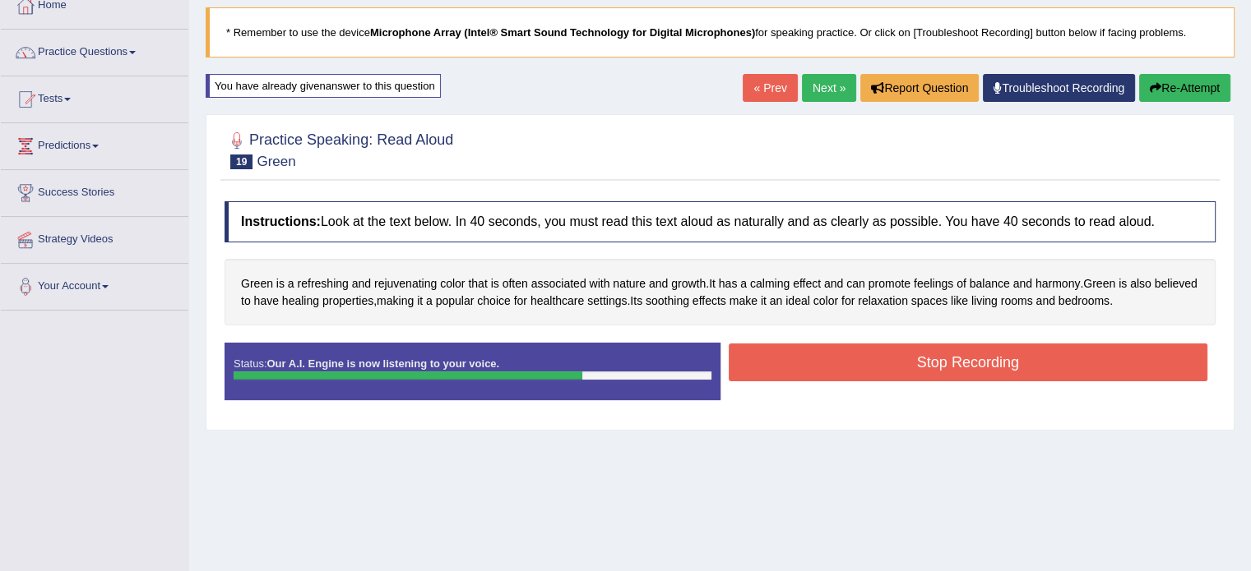
click at [1113, 348] on button "Stop Recording" at bounding box center [968, 363] width 479 height 38
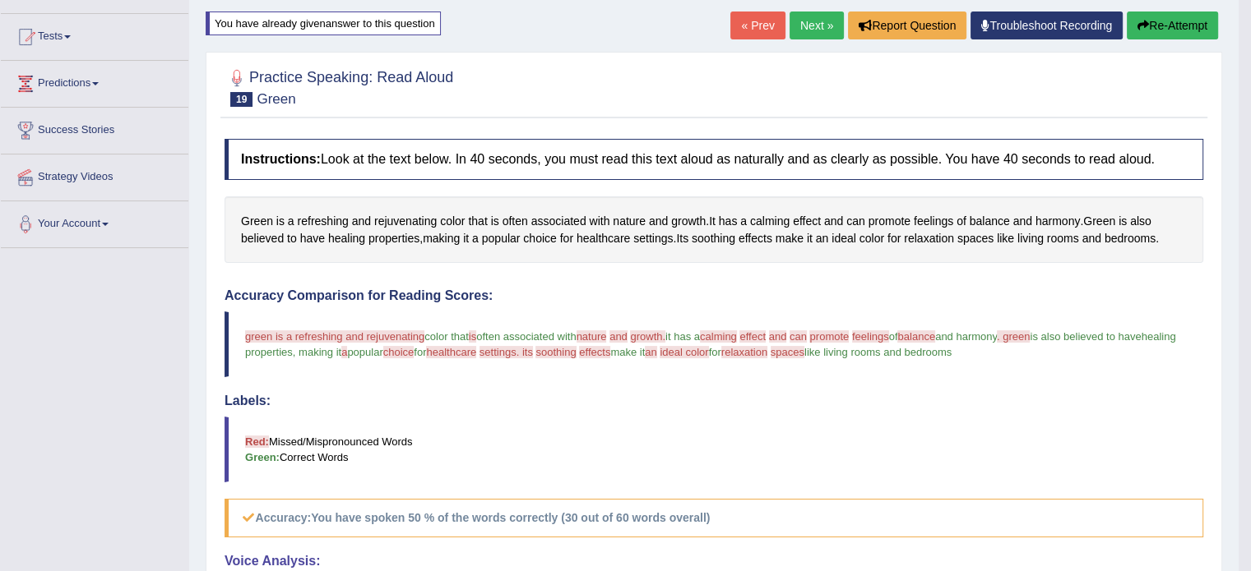
scroll to position [99, 0]
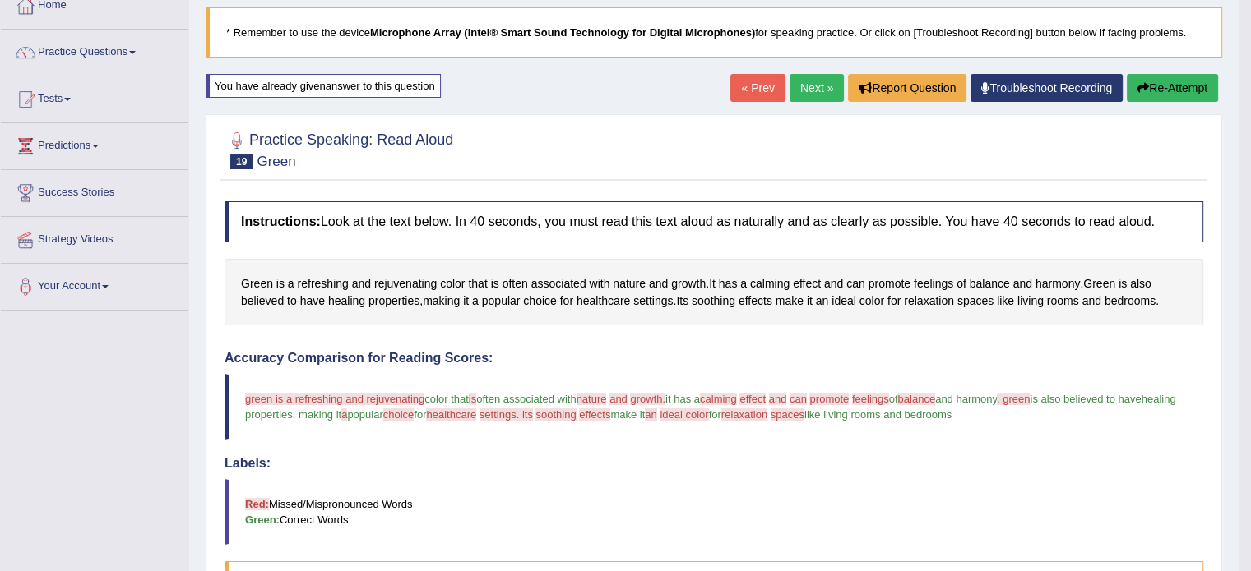
click at [1177, 95] on button "Re-Attempt" at bounding box center [1171, 88] width 91 height 28
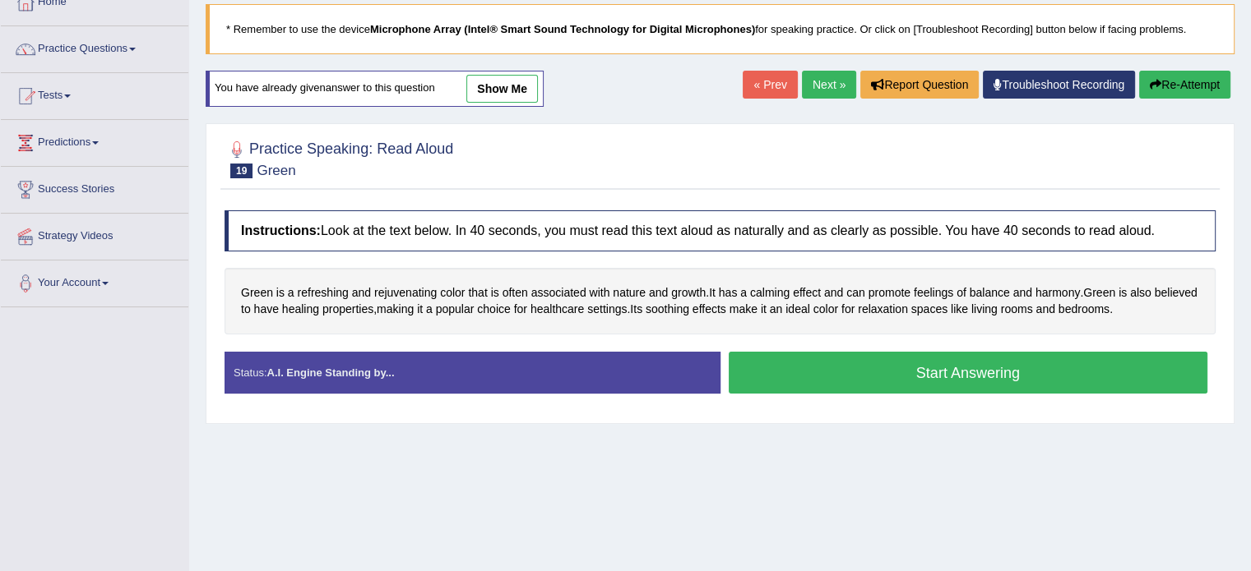
scroll to position [99, 0]
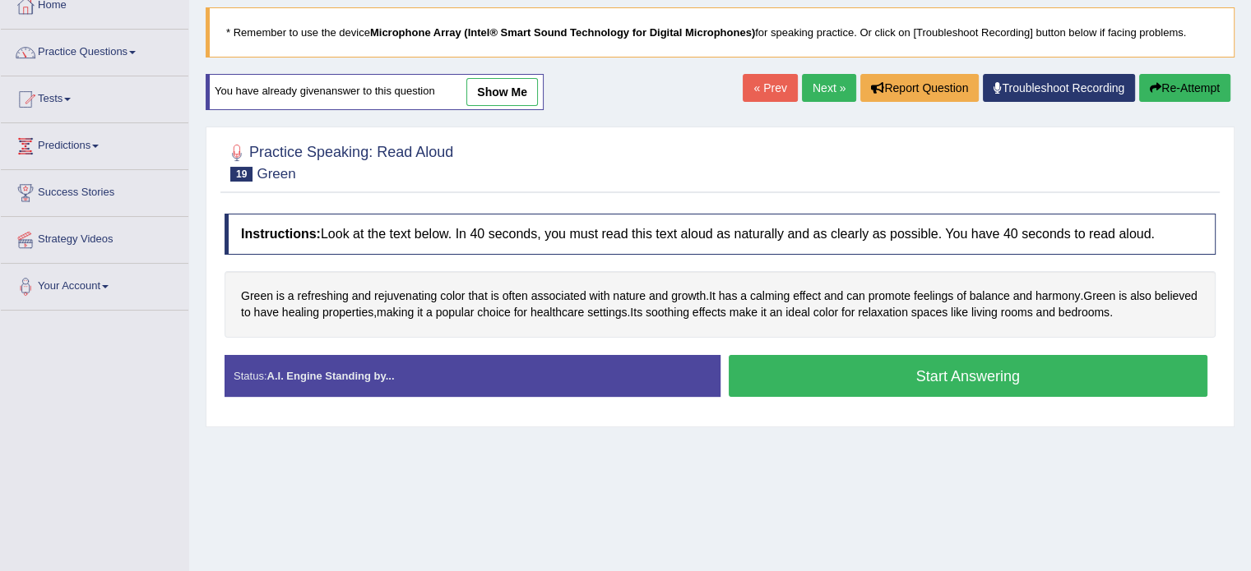
click at [1147, 379] on button "Start Answering" at bounding box center [968, 376] width 479 height 42
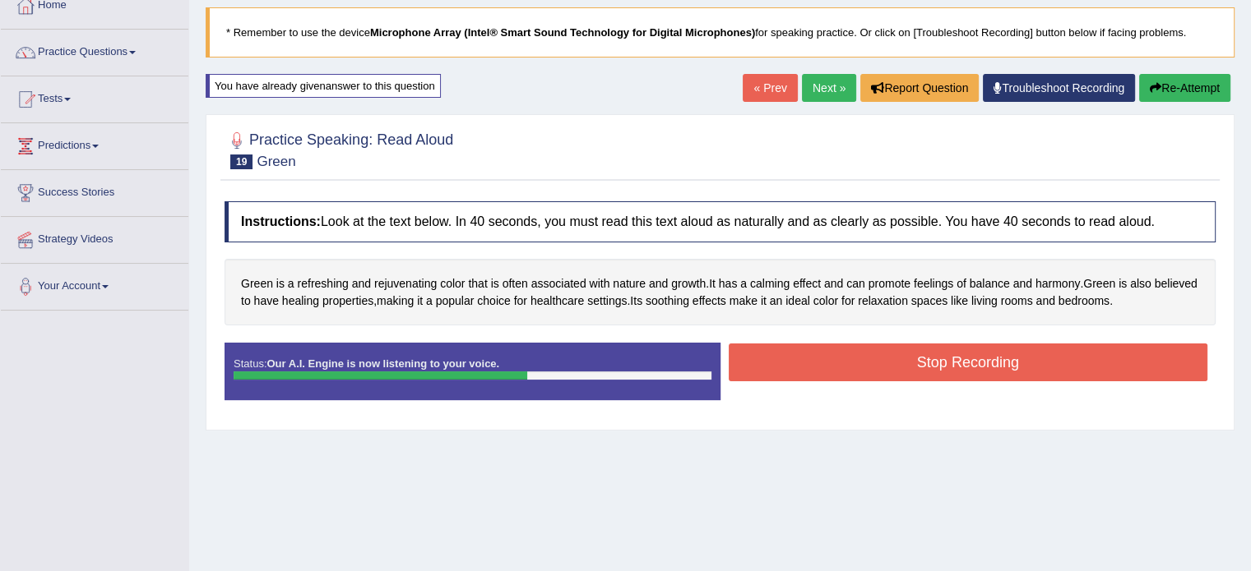
click at [1106, 363] on button "Stop Recording" at bounding box center [968, 363] width 479 height 38
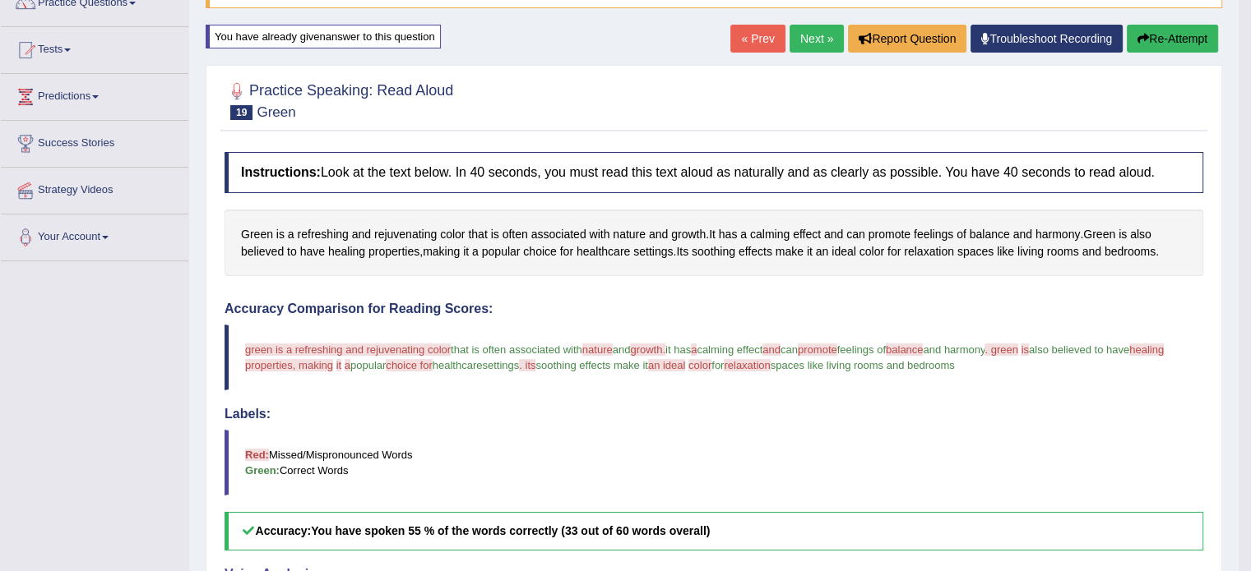
scroll to position [16, 0]
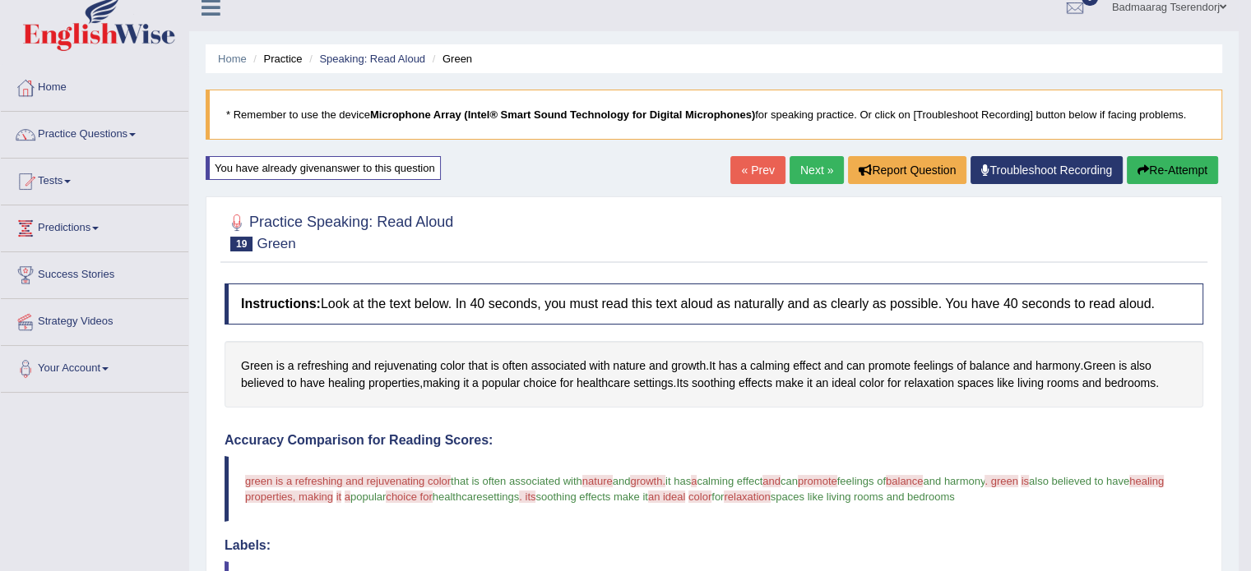
click at [812, 164] on link "Next »" at bounding box center [816, 170] width 54 height 28
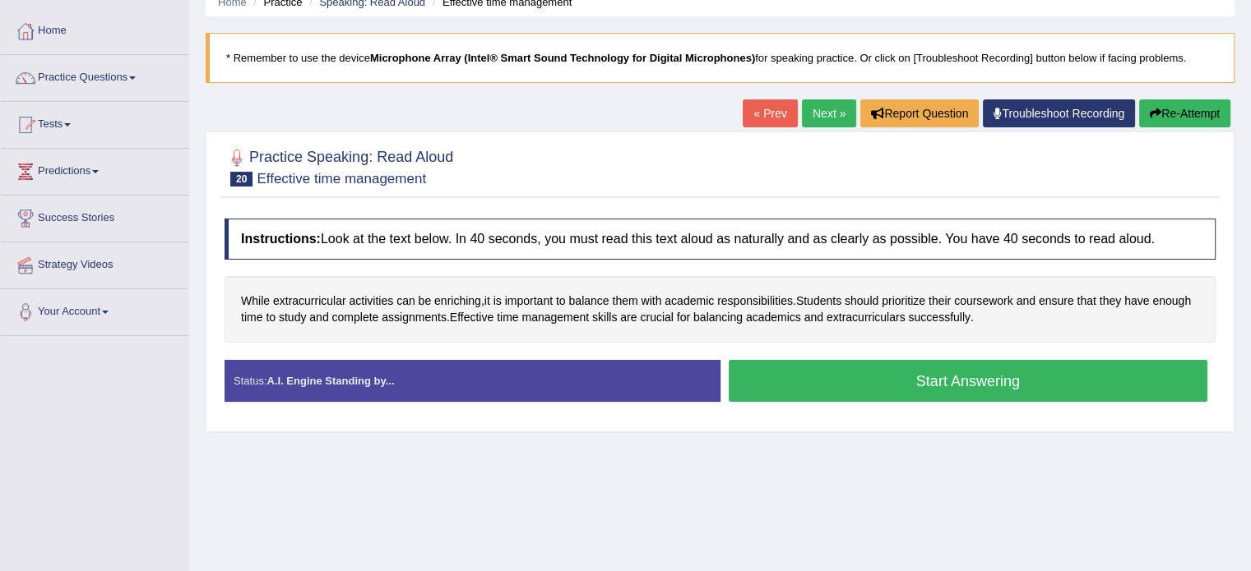
scroll to position [82, 0]
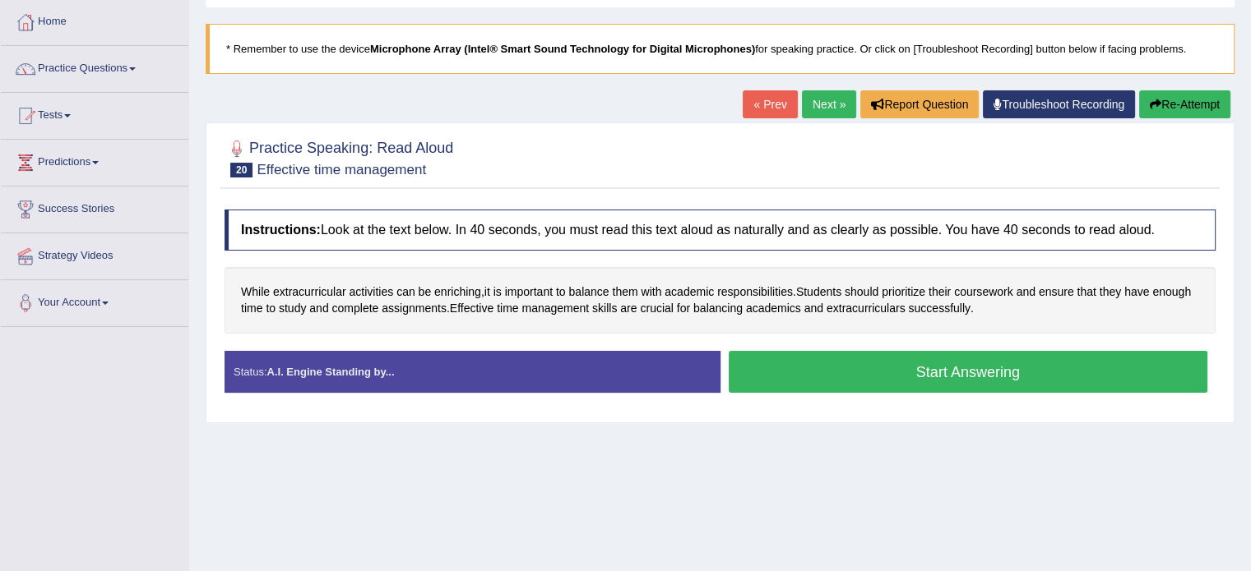
click at [860, 371] on button "Start Answering" at bounding box center [968, 372] width 479 height 42
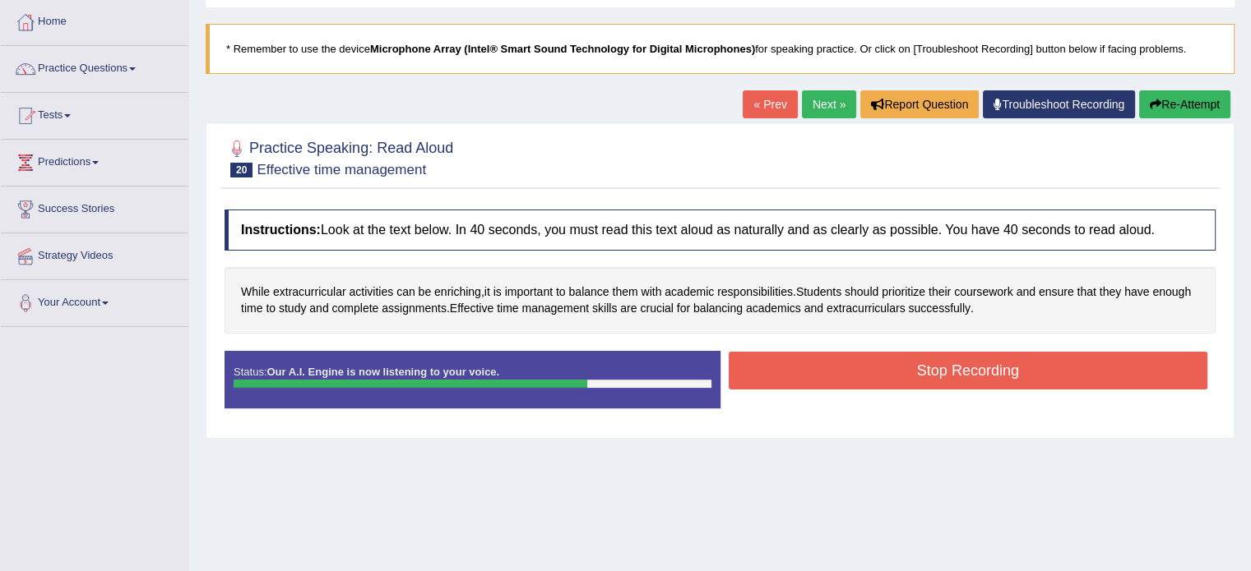
click at [860, 371] on button "Stop Recording" at bounding box center [968, 371] width 479 height 38
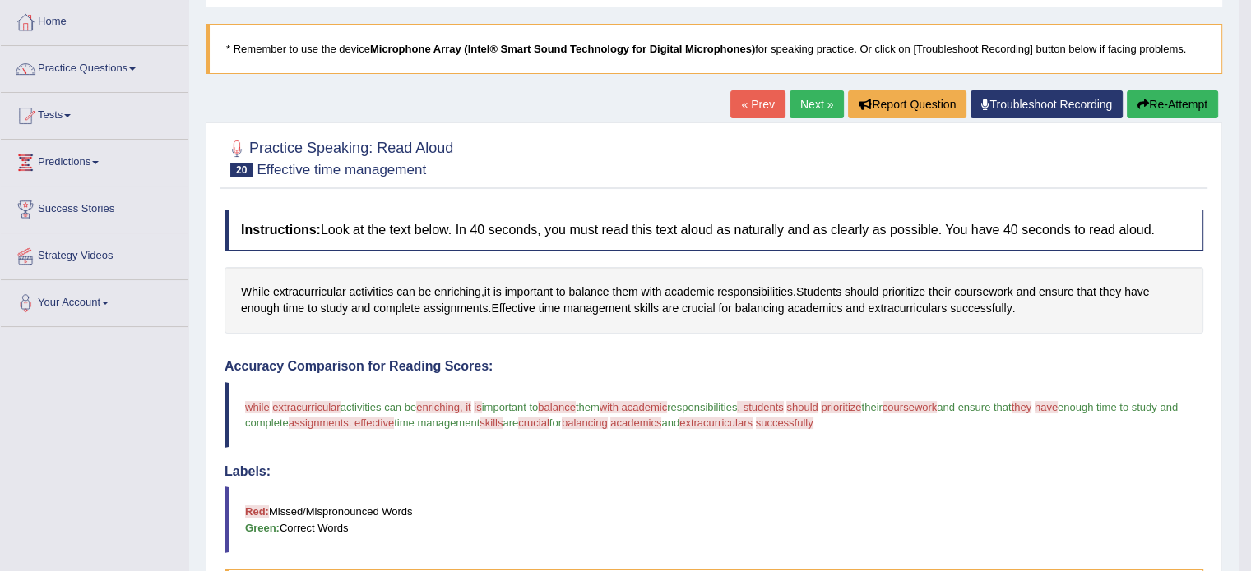
click at [1142, 105] on icon "button" at bounding box center [1143, 105] width 12 height 12
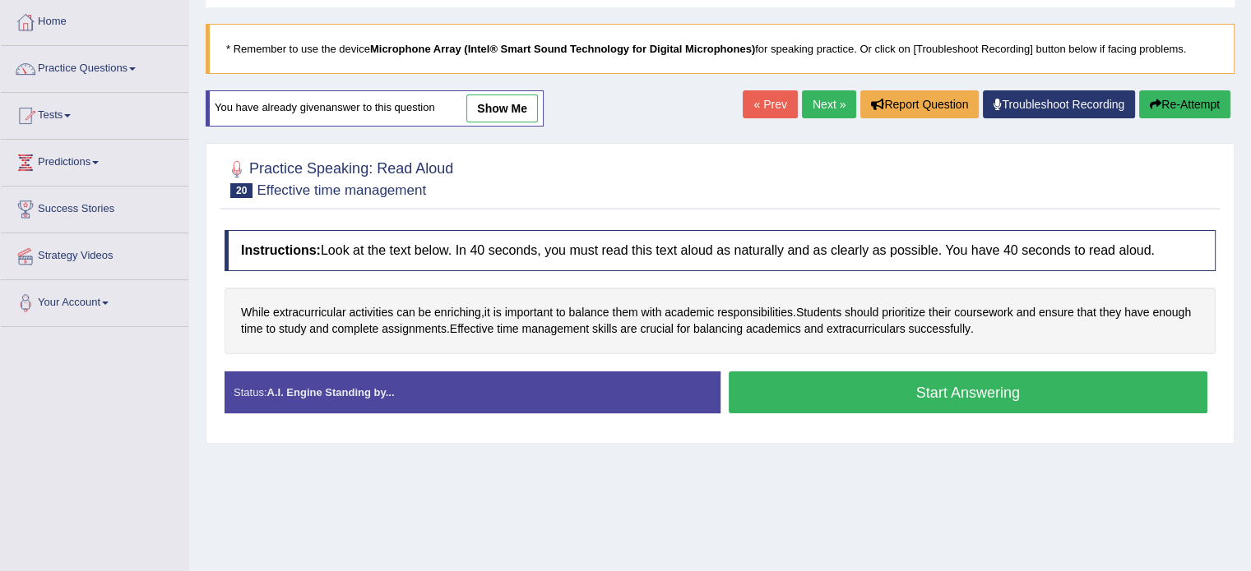
click at [769, 387] on button "Start Answering" at bounding box center [968, 393] width 479 height 42
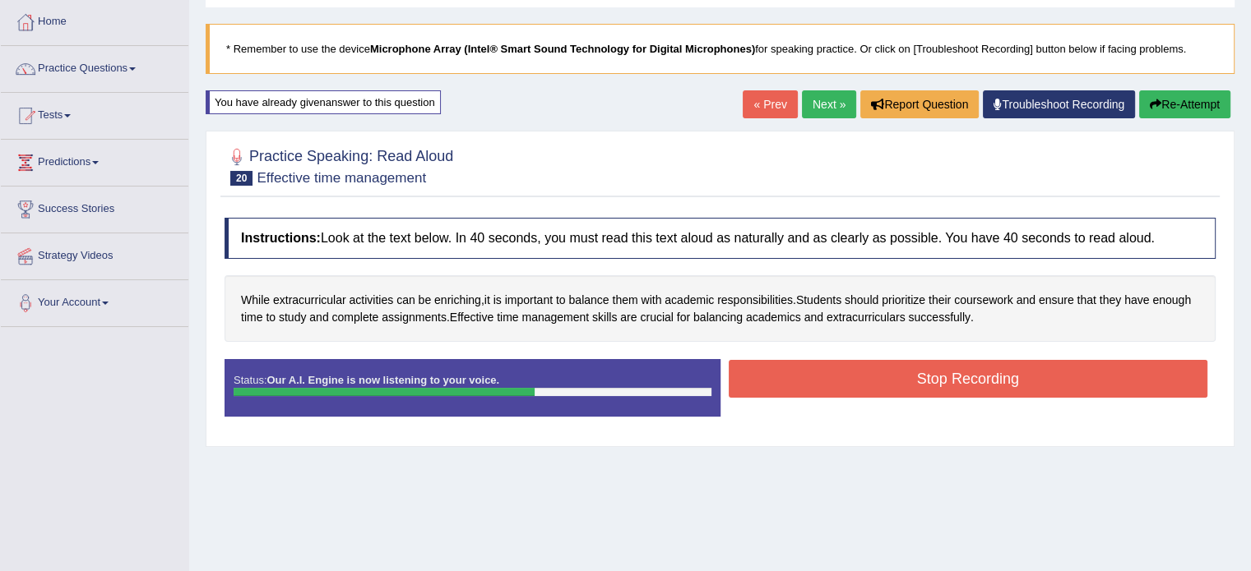
click at [885, 377] on button "Stop Recording" at bounding box center [968, 379] width 479 height 38
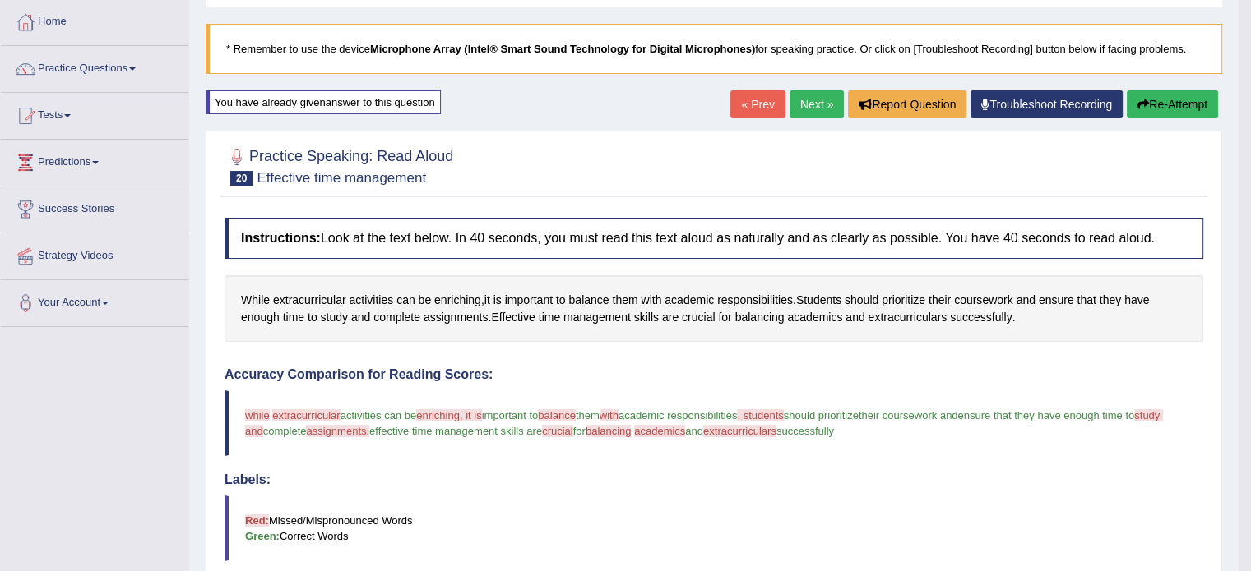
scroll to position [82, 0]
click at [1172, 102] on button "Re-Attempt" at bounding box center [1171, 104] width 91 height 28
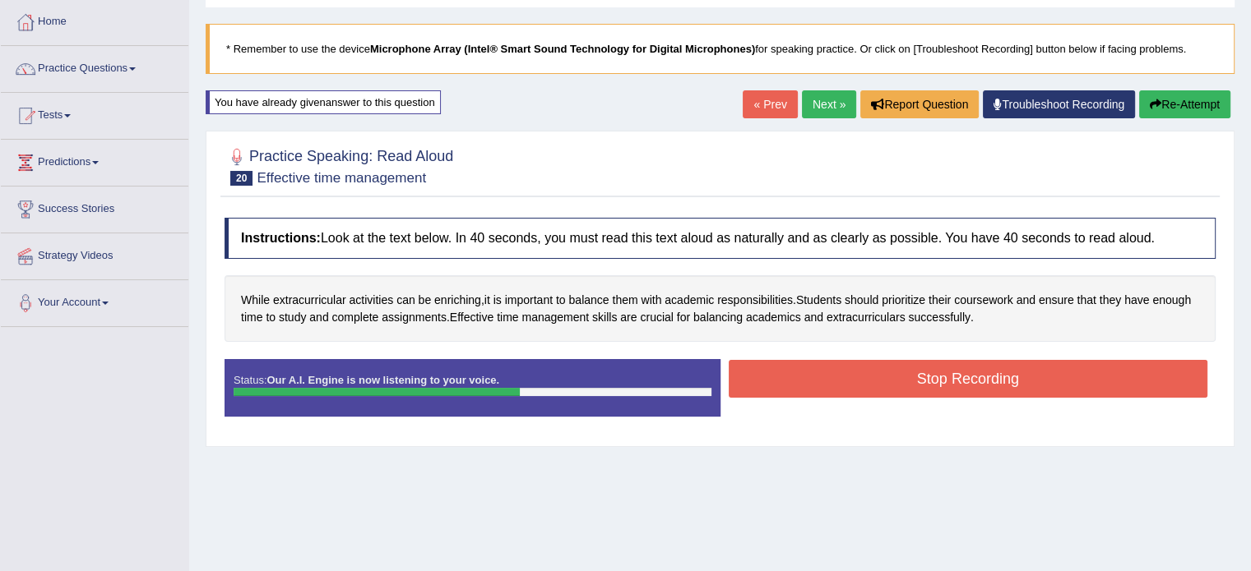
click at [984, 379] on button "Stop Recording" at bounding box center [968, 379] width 479 height 38
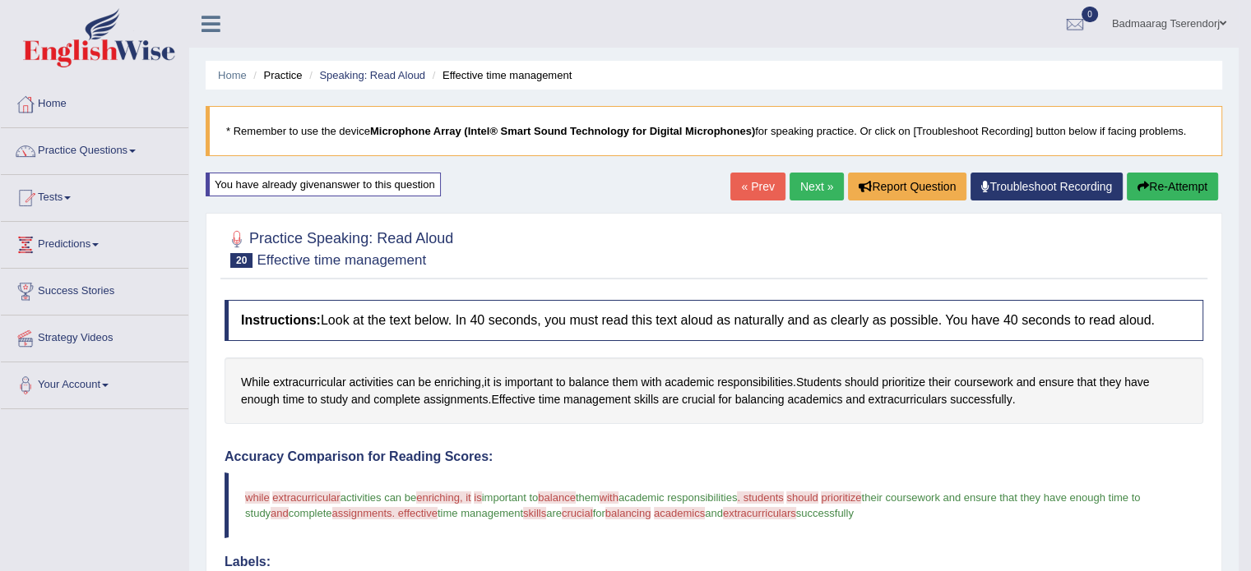
click at [809, 180] on link "Next »" at bounding box center [816, 187] width 54 height 28
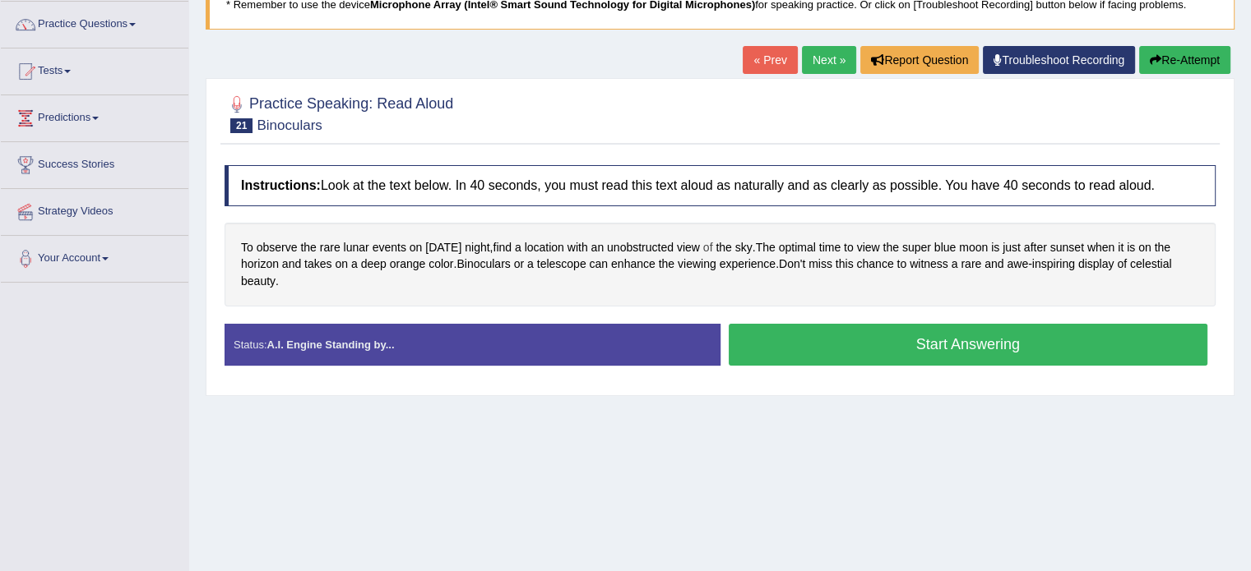
scroll to position [164, 0]
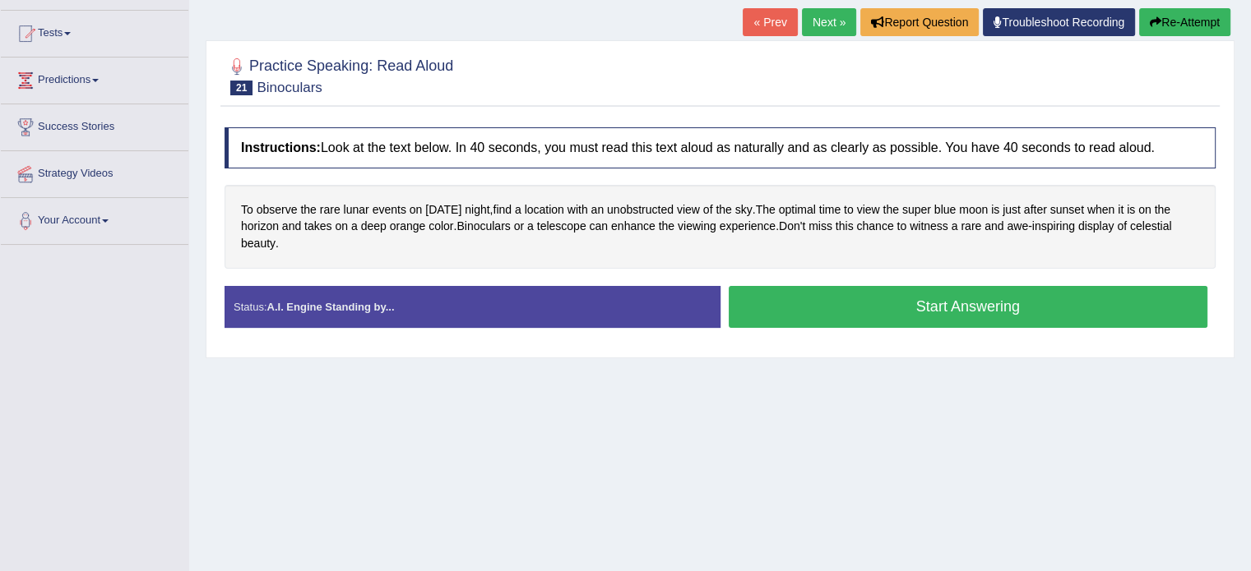
click at [865, 312] on button "Start Answering" at bounding box center [968, 307] width 479 height 42
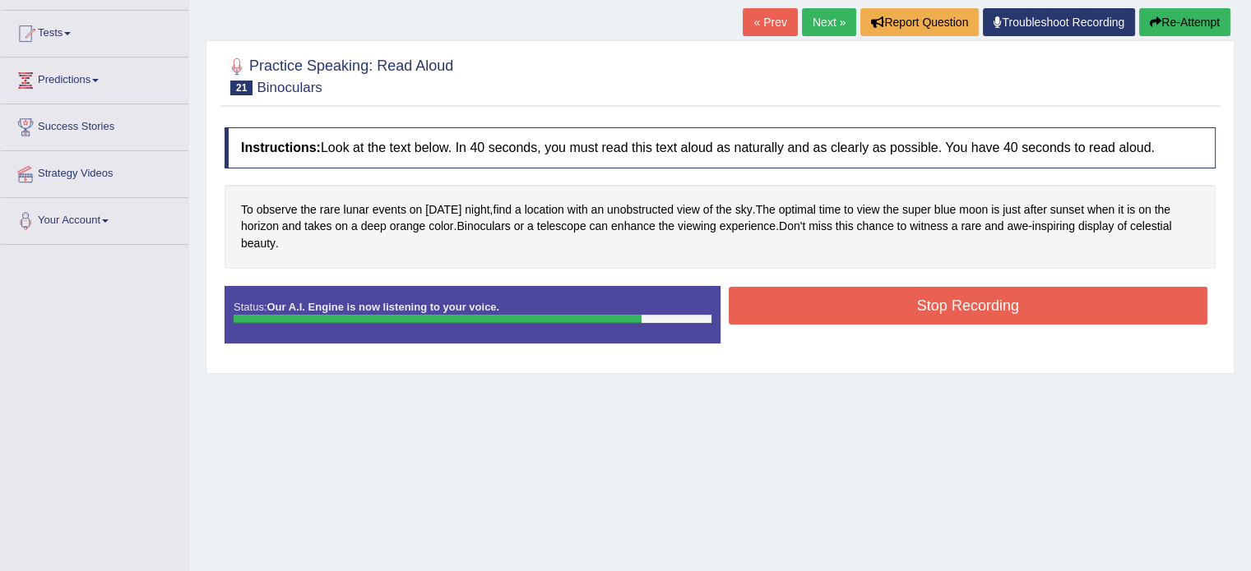
click at [861, 305] on button "Stop Recording" at bounding box center [968, 306] width 479 height 38
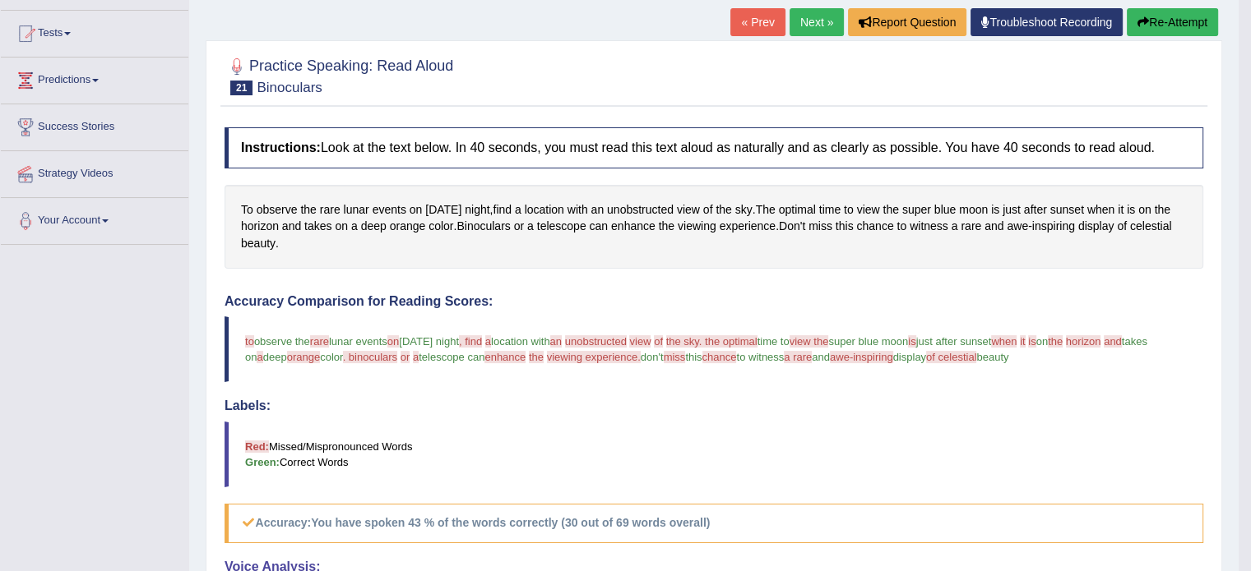
click at [1160, 23] on button "Re-Attempt" at bounding box center [1171, 22] width 91 height 28
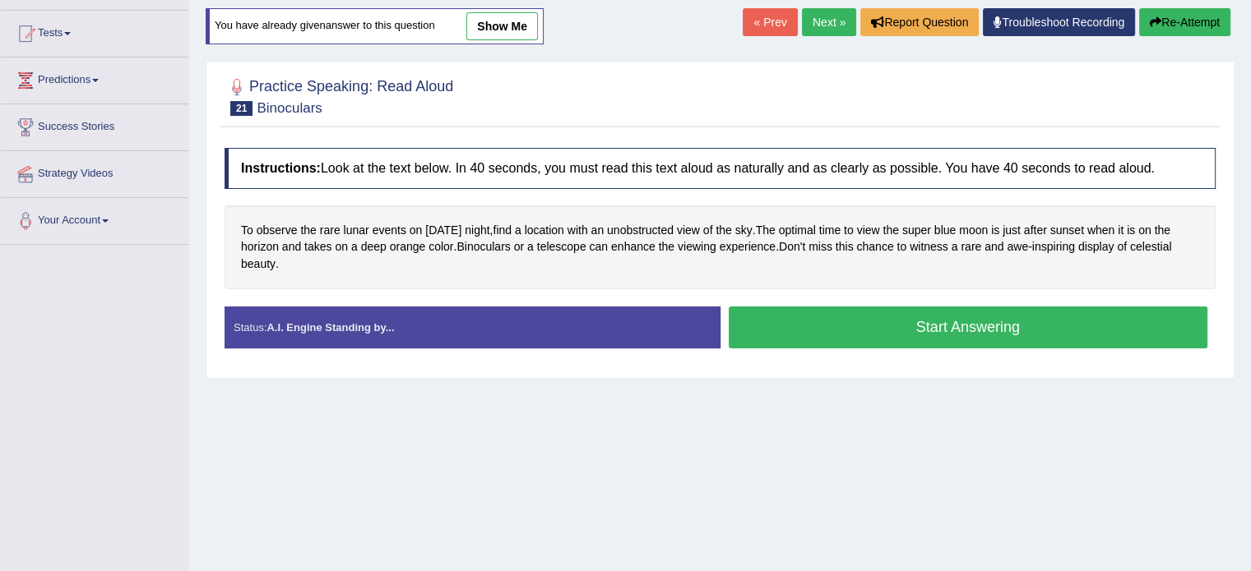
click at [877, 322] on button "Start Answering" at bounding box center [968, 328] width 479 height 42
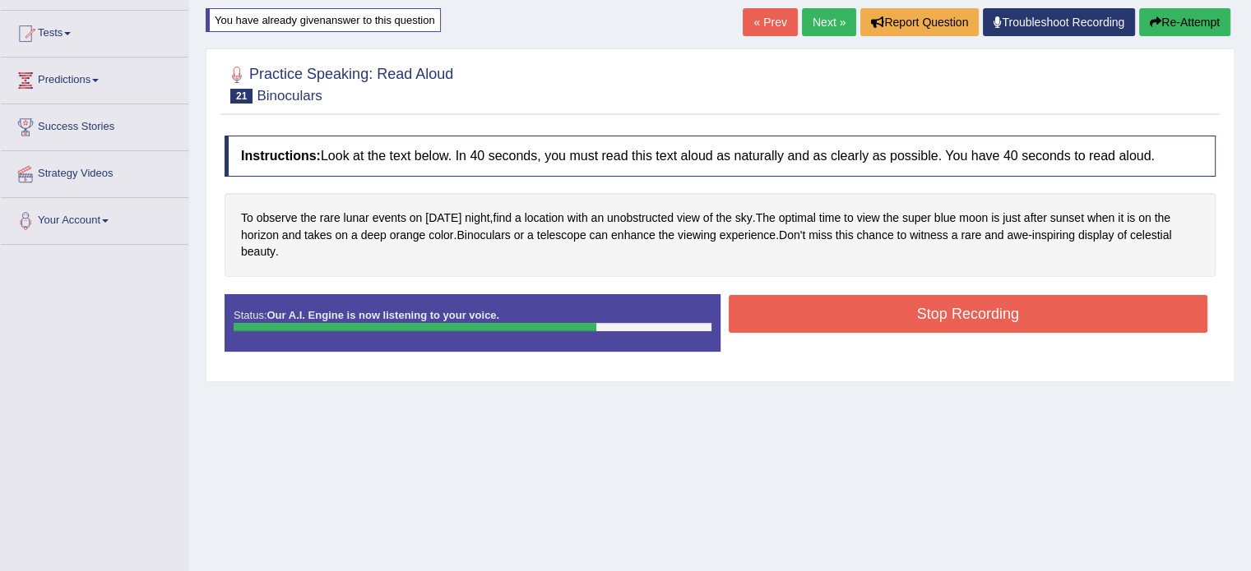
click at [882, 317] on button "Stop Recording" at bounding box center [968, 314] width 479 height 38
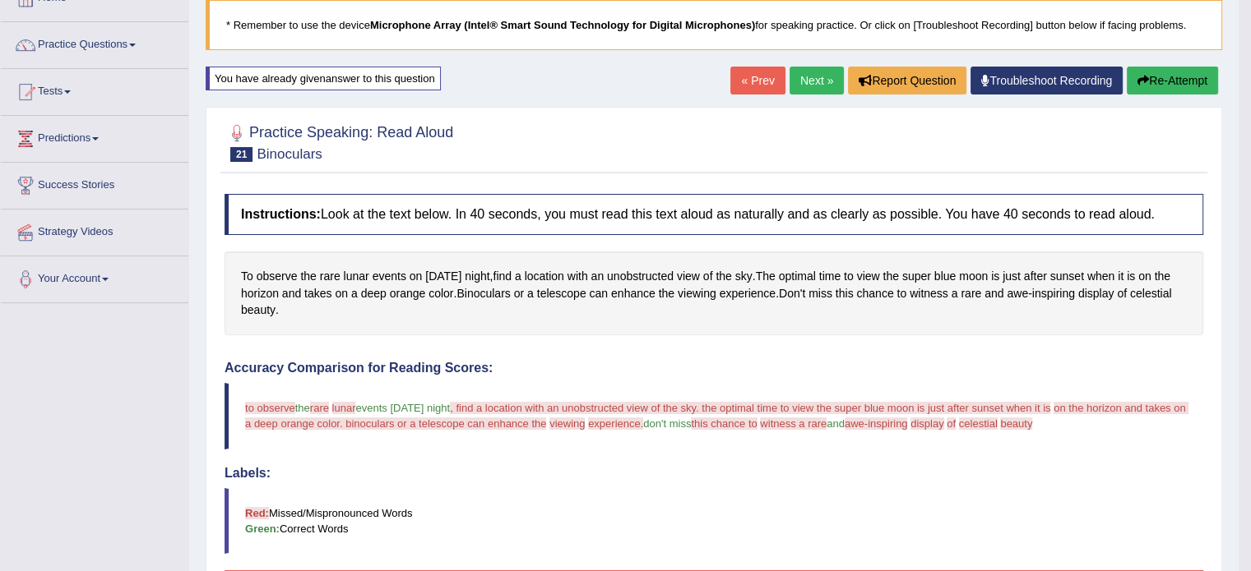
scroll to position [82, 0]
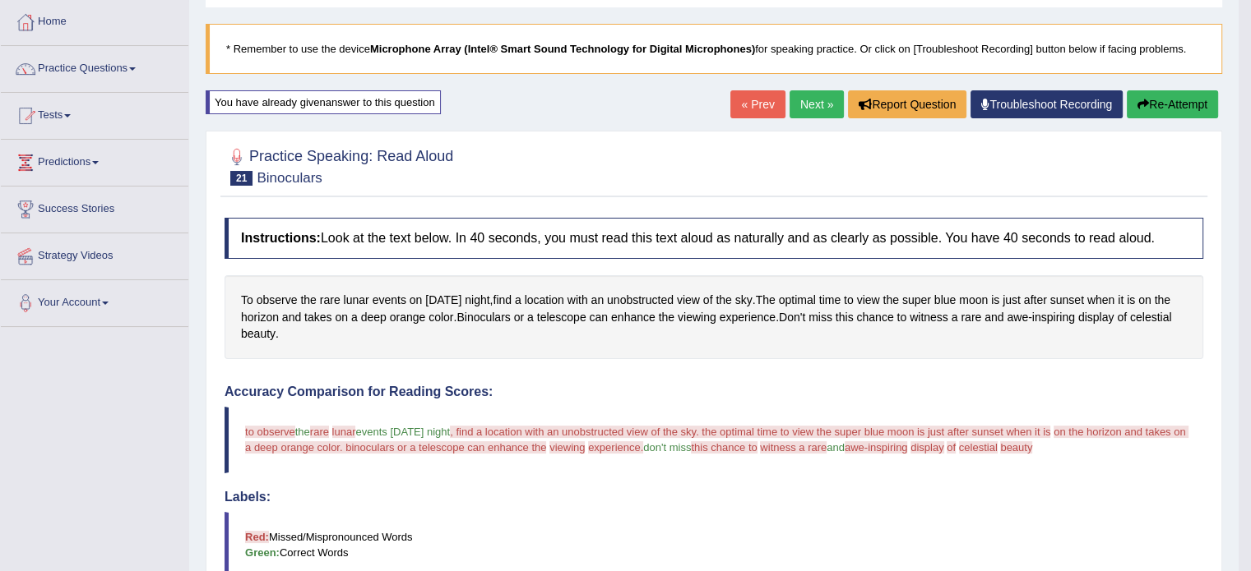
click at [1188, 98] on button "Re-Attempt" at bounding box center [1171, 104] width 91 height 28
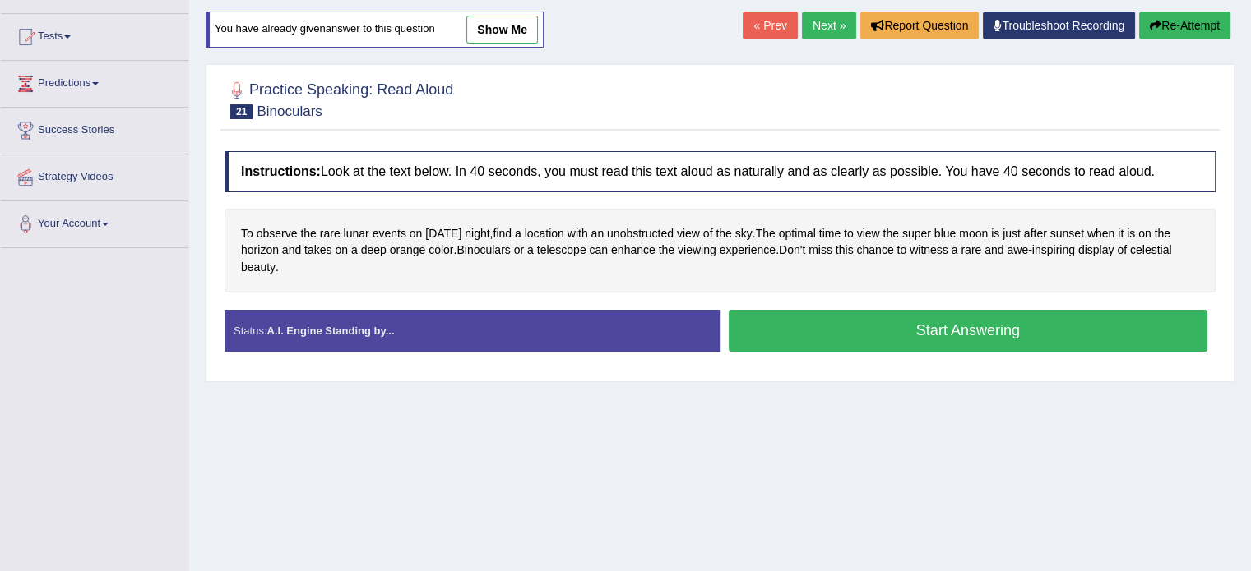
scroll to position [164, 0]
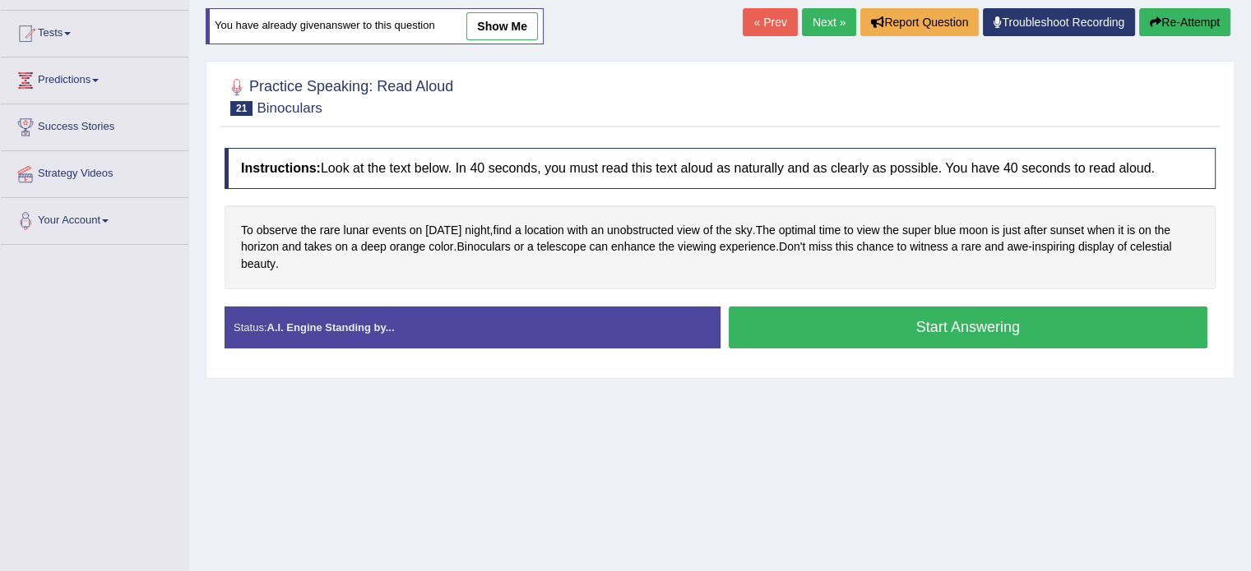
click at [798, 326] on button "Start Answering" at bounding box center [968, 328] width 479 height 42
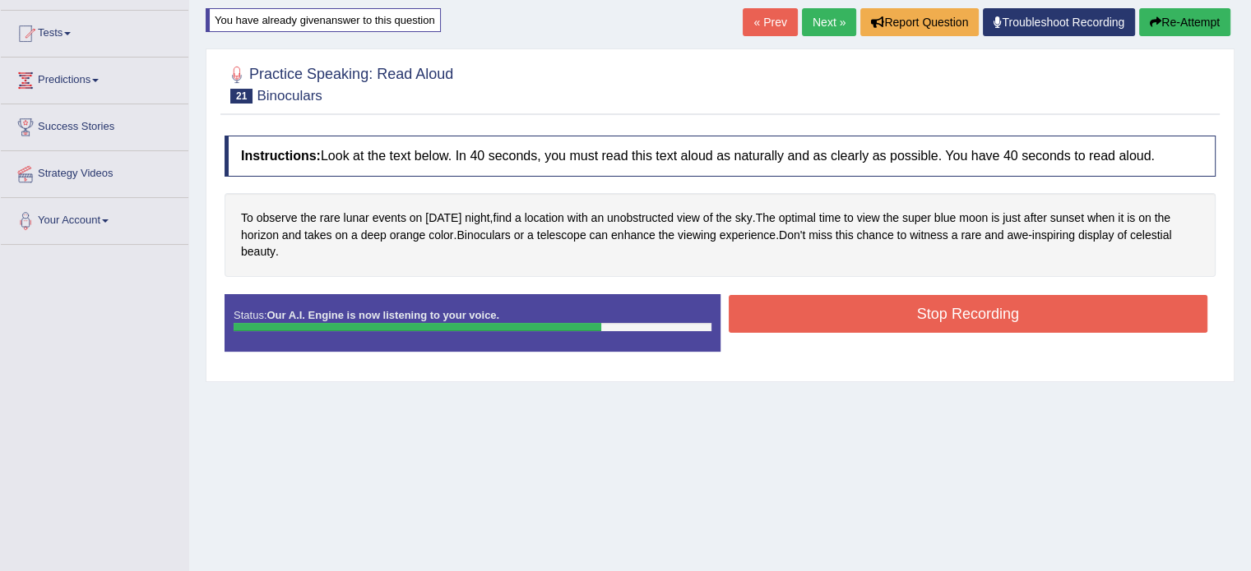
click at [857, 316] on button "Stop Recording" at bounding box center [968, 314] width 479 height 38
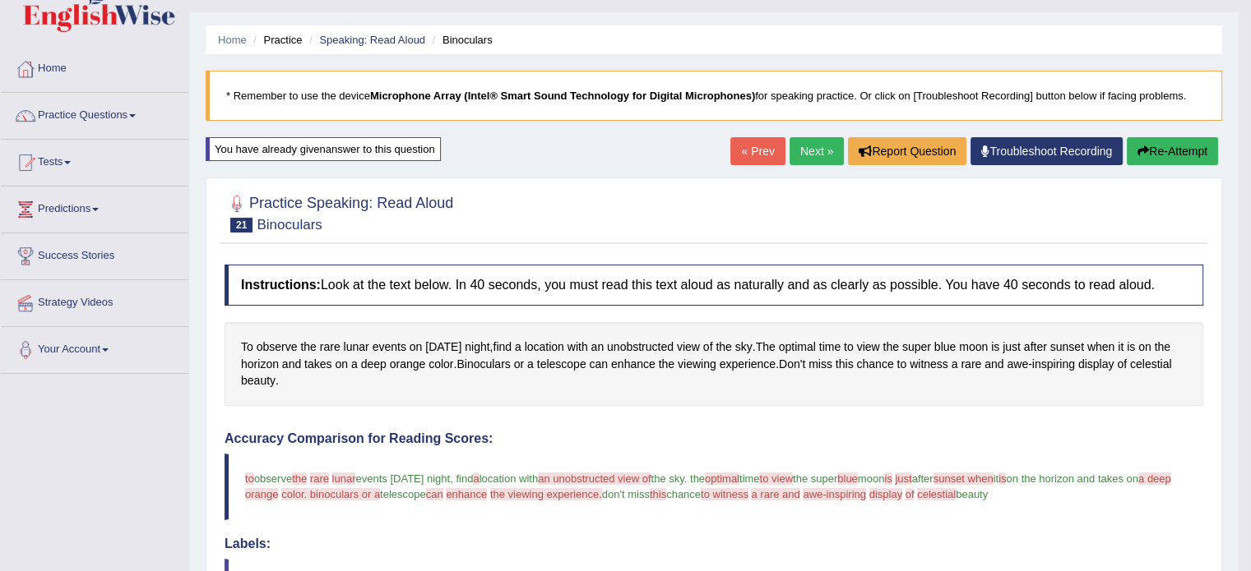
scroll to position [33, 0]
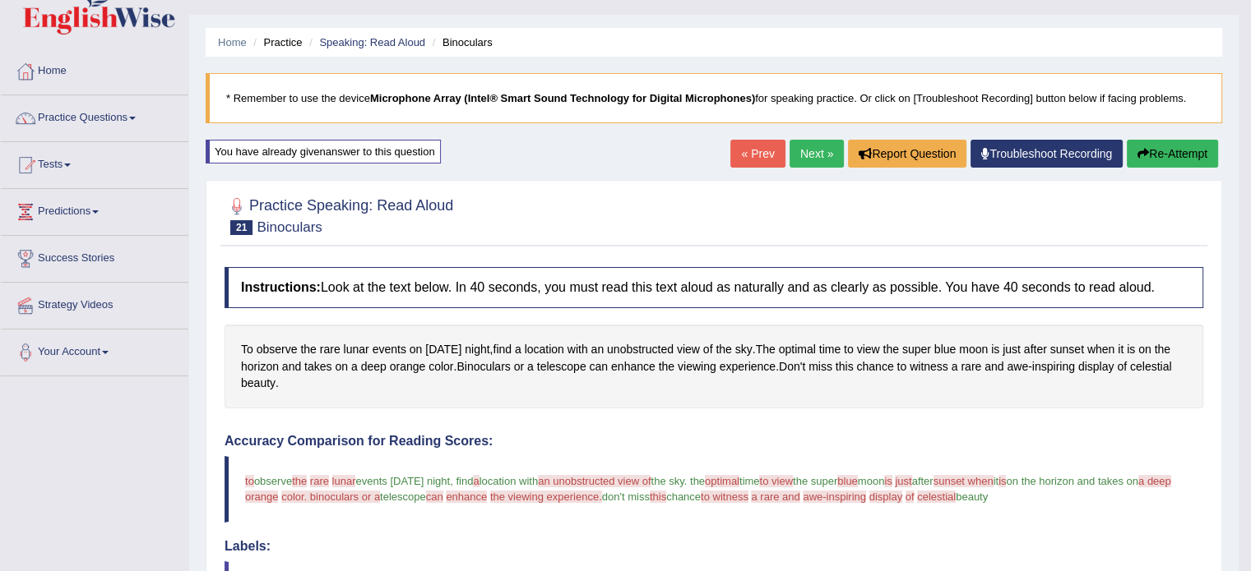
click at [1177, 153] on button "Re-Attempt" at bounding box center [1171, 154] width 91 height 28
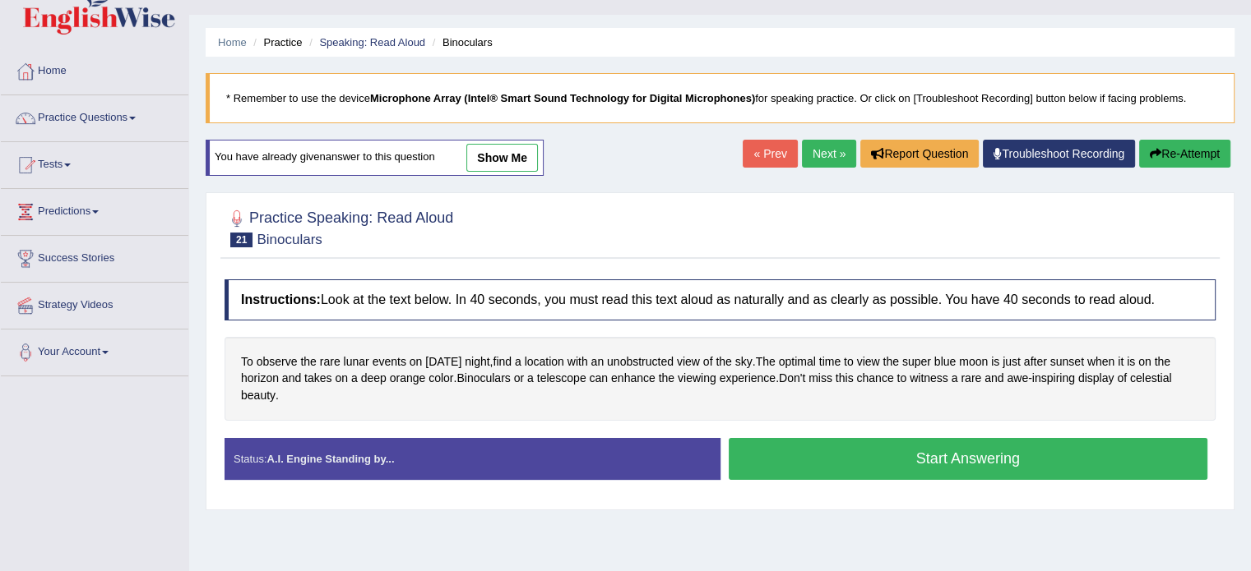
click at [891, 460] on button "Start Answering" at bounding box center [968, 459] width 479 height 42
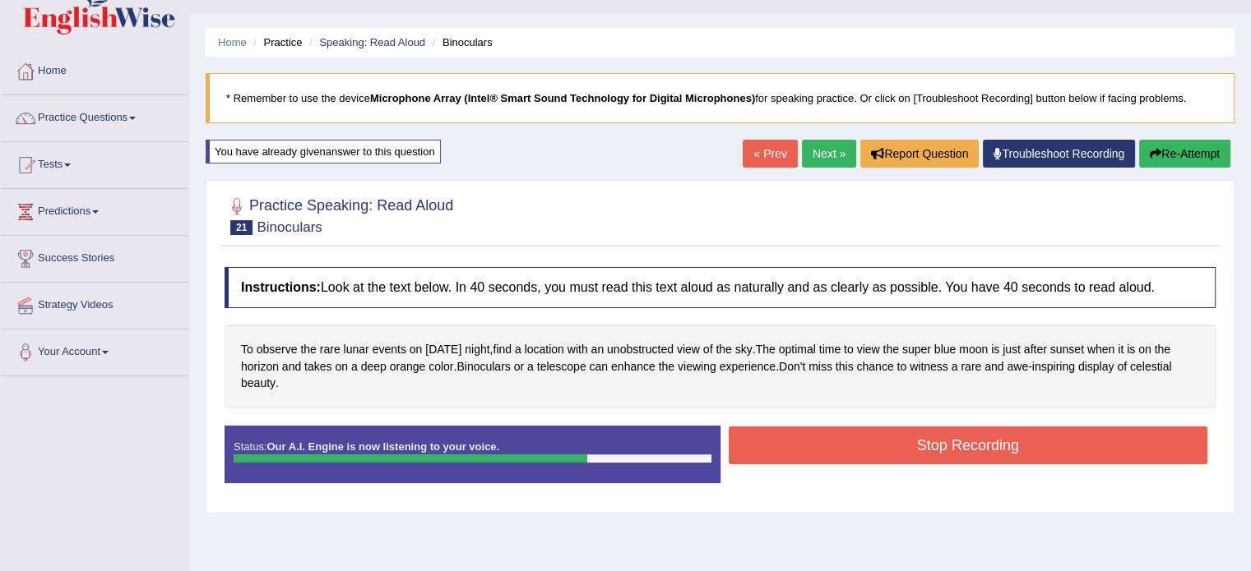
click at [875, 438] on button "Stop Recording" at bounding box center [968, 446] width 479 height 38
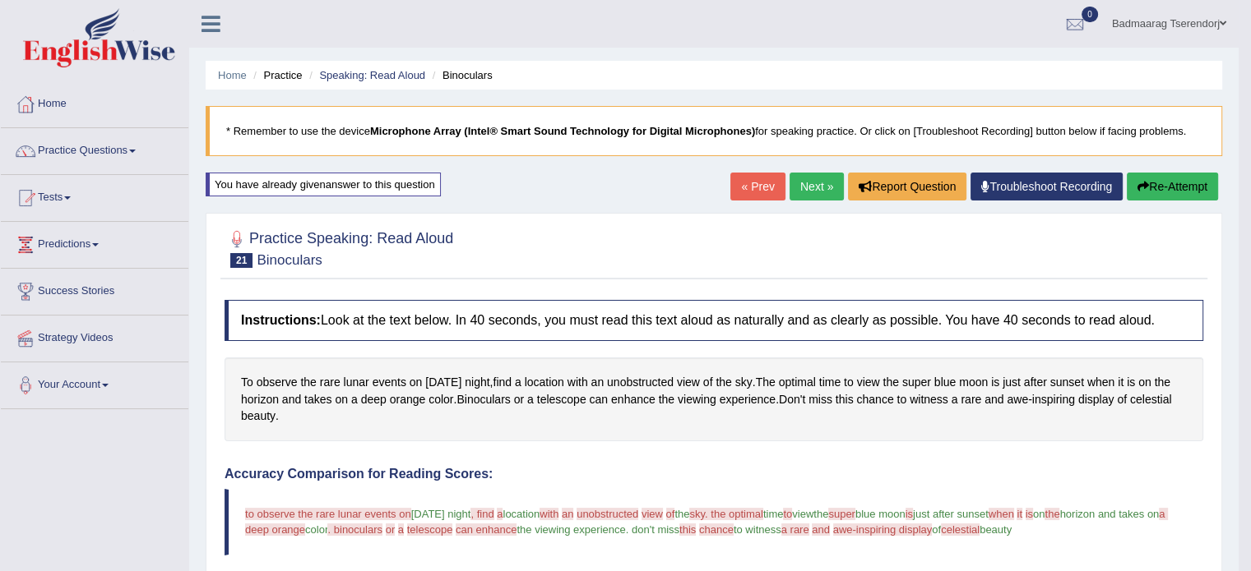
click at [1171, 183] on button "Re-Attempt" at bounding box center [1171, 187] width 91 height 28
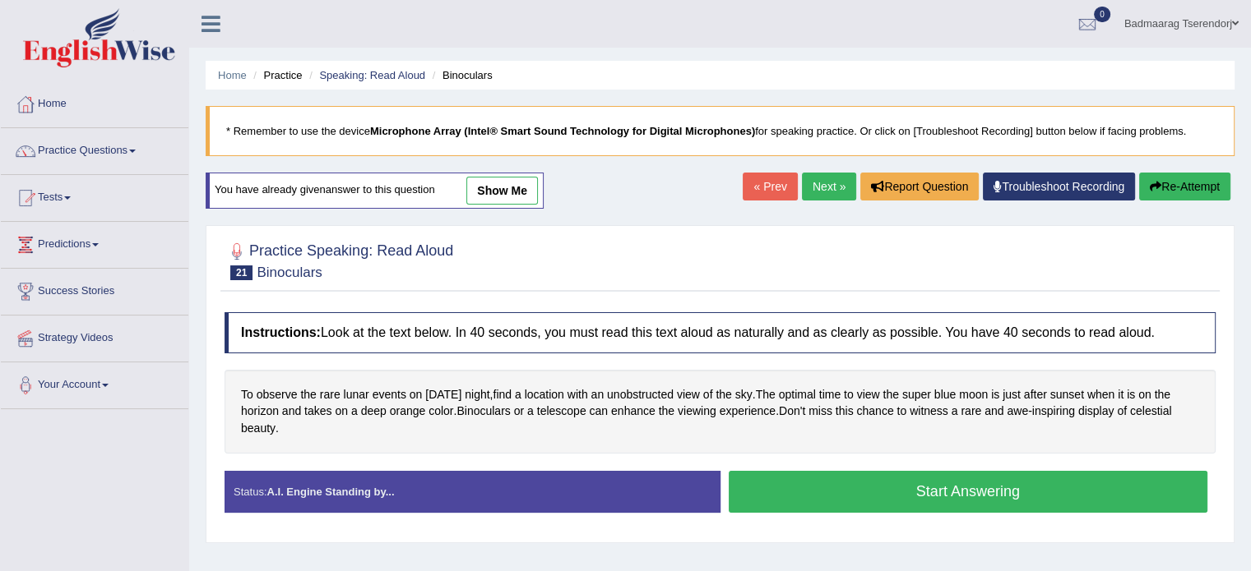
click at [888, 479] on button "Start Answering" at bounding box center [968, 492] width 479 height 42
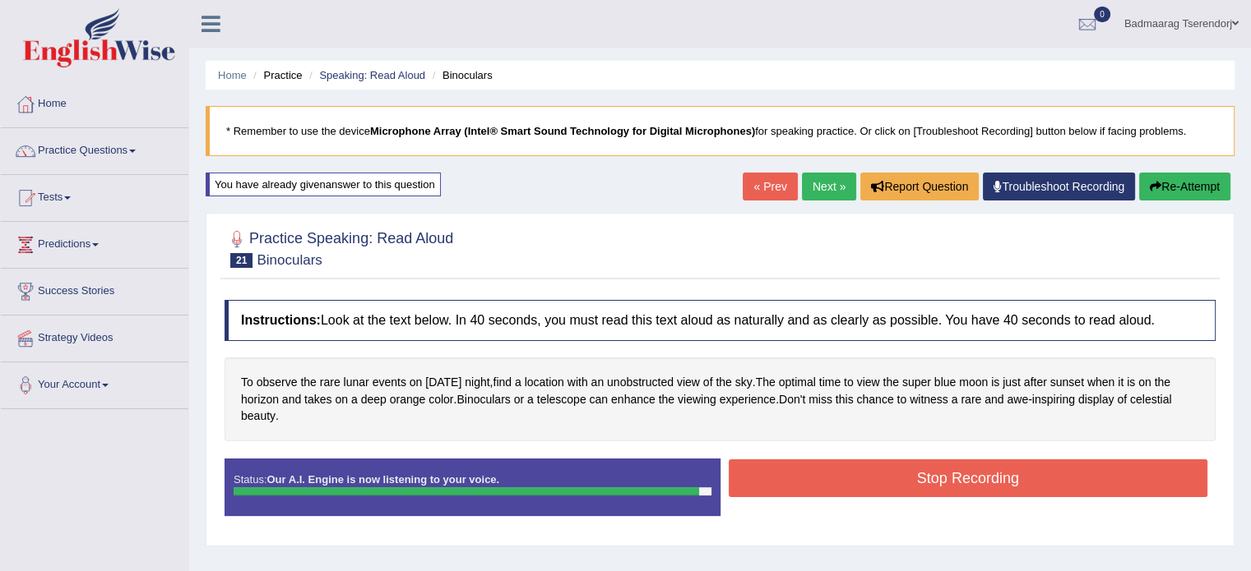
click at [898, 479] on button "Stop Recording" at bounding box center [968, 479] width 479 height 38
